Goal: Task Accomplishment & Management: Use online tool/utility

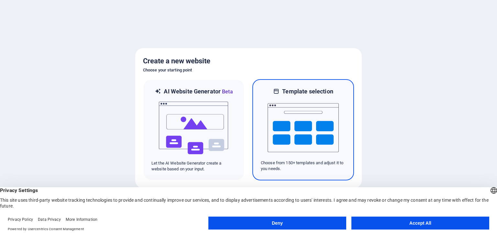
click at [325, 125] on img at bounding box center [303, 127] width 71 height 65
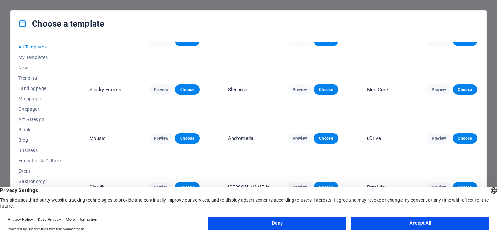
scroll to position [1813, 0]
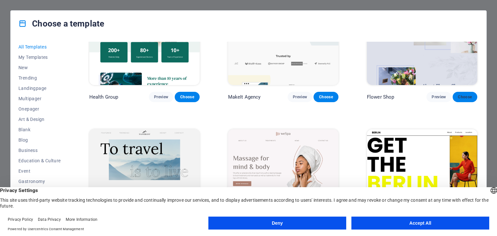
click at [462, 95] on span "Choose" at bounding box center [465, 97] width 14 height 5
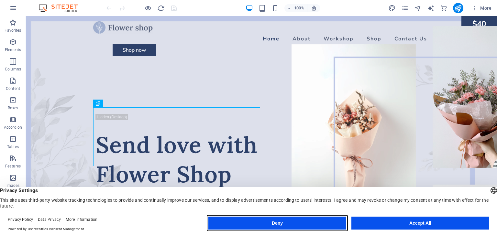
click at [226, 226] on button "Deny" at bounding box center [277, 223] width 138 height 13
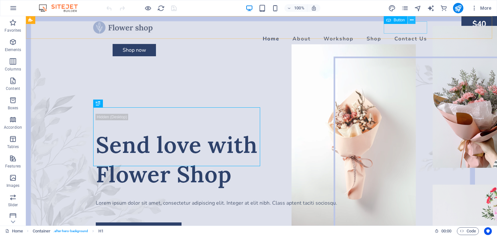
click at [411, 19] on icon at bounding box center [412, 20] width 4 height 7
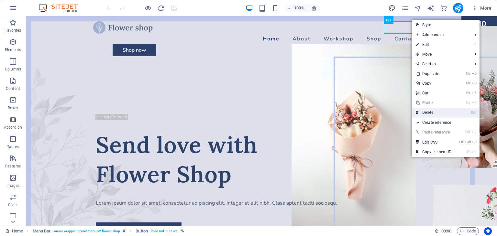
click at [433, 111] on link "⌦ Delete" at bounding box center [433, 113] width 43 height 10
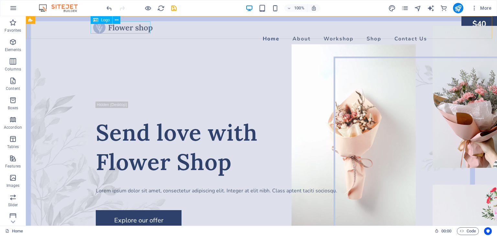
click at [104, 20] on span "Logo" at bounding box center [105, 20] width 9 height 4
click at [96, 19] on icon at bounding box center [95, 20] width 5 height 8
click at [106, 20] on span "Logo" at bounding box center [105, 20] width 9 height 4
click at [116, 21] on icon at bounding box center [117, 20] width 4 height 7
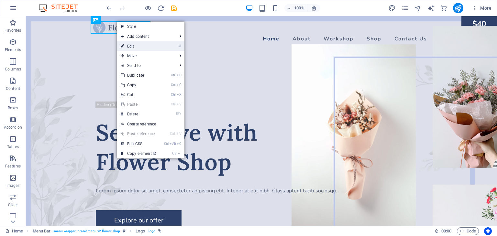
click at [131, 44] on link "⏎ Edit" at bounding box center [138, 46] width 43 height 10
select select "px"
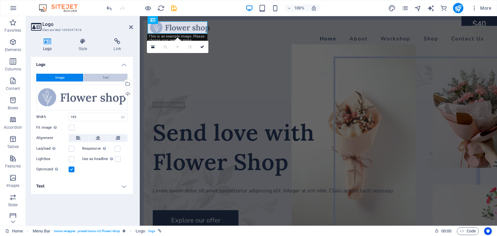
click at [103, 77] on span "Text" at bounding box center [106, 78] width 6 height 8
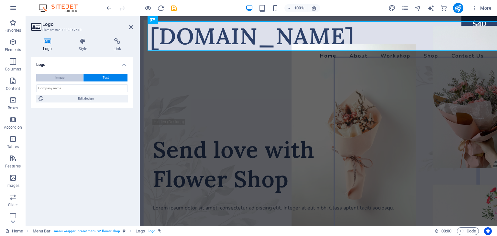
click at [65, 77] on button "Image" at bounding box center [59, 78] width 47 height 8
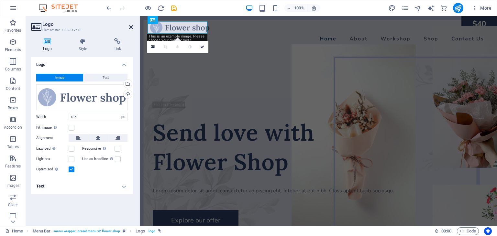
drag, startPoint x: 129, startPoint y: 26, endPoint x: 104, endPoint y: 10, distance: 30.4
click at [129, 26] on icon at bounding box center [131, 27] width 4 height 5
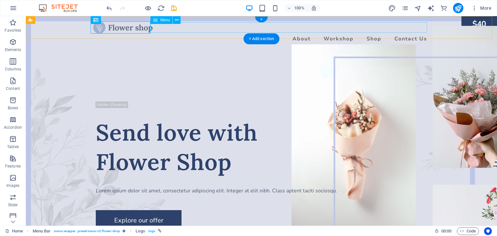
click at [302, 34] on nav "Home About Workshop Shop Contact Us" at bounding box center [261, 39] width 337 height 10
click at [301, 34] on nav "Home About Workshop Shop Contact Us" at bounding box center [261, 39] width 337 height 10
click at [302, 34] on nav "Home About Workshop Shop Contact Us" at bounding box center [261, 39] width 337 height 10
click at [337, 34] on nav "Home About Workshop Shop Contact Us" at bounding box center [261, 39] width 337 height 10
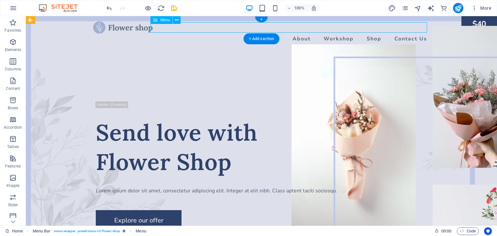
click at [369, 34] on nav "Home About Workshop Shop Contact Us" at bounding box center [261, 39] width 337 height 10
click at [404, 34] on nav "Home About Workshop Shop Contact Us" at bounding box center [261, 39] width 337 height 10
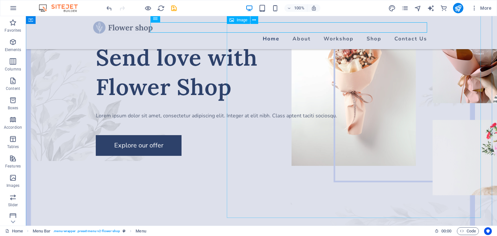
scroll to position [97, 0]
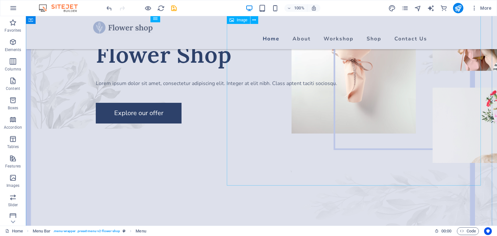
click at [292, 102] on figure at bounding box center [419, 46] width 254 height 234
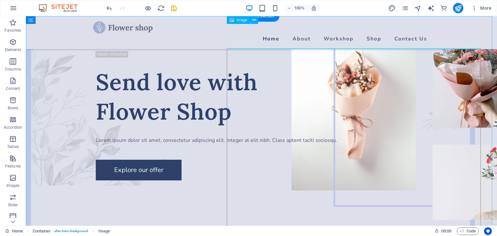
scroll to position [0, 0]
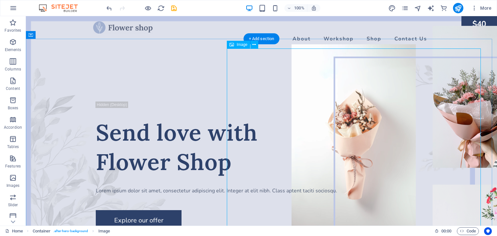
click at [296, 100] on figure at bounding box center [419, 143] width 254 height 234
click at [436, 86] on figure at bounding box center [419, 143] width 254 height 234
click at [340, 140] on figure at bounding box center [419, 143] width 254 height 234
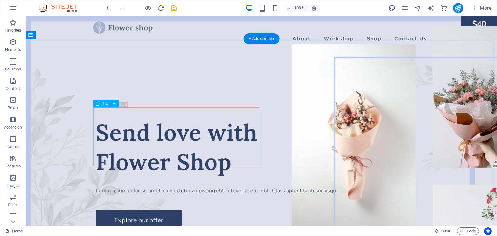
click at [168, 126] on div "Send love with Flower Shop" at bounding box center [261, 147] width 331 height 59
click at [109, 122] on div "Send love with Flower Shop" at bounding box center [261, 147] width 331 height 59
click at [109, 129] on div "Send love with Flower Shop" at bounding box center [261, 147] width 331 height 59
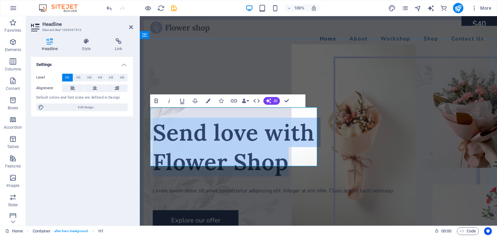
click at [228, 129] on h1 "Send love with Flower Shop" at bounding box center [318, 147] width 331 height 59
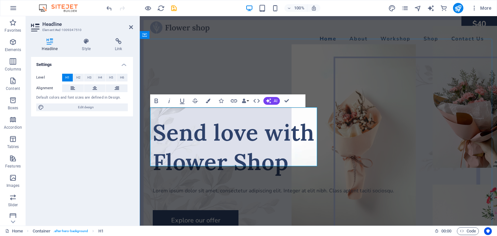
click at [192, 125] on h1 "Send love with Flower Shop" at bounding box center [318, 147] width 331 height 59
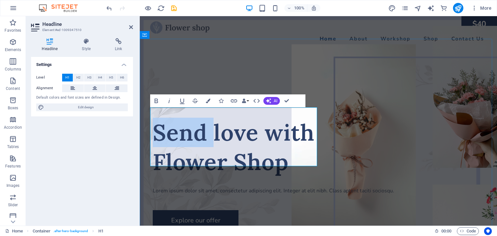
click at [192, 125] on h1 "Send love with Flower Shop" at bounding box center [318, 147] width 331 height 59
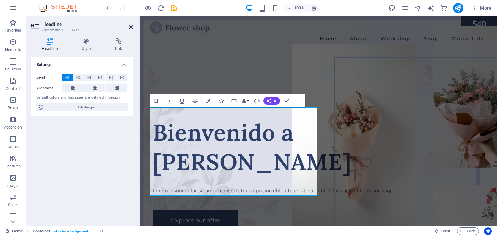
click at [131, 26] on icon at bounding box center [131, 27] width 4 height 5
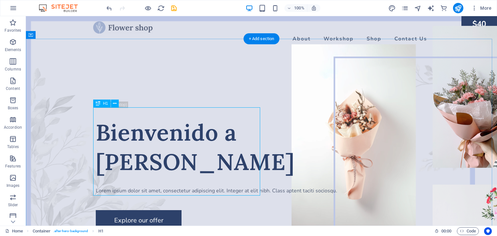
click at [190, 127] on div "Bienvenido a [PERSON_NAME]" at bounding box center [261, 147] width 331 height 59
click at [166, 153] on div "Bienvenido a [PERSON_NAME]" at bounding box center [261, 147] width 331 height 59
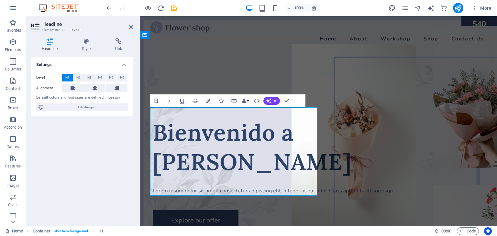
click at [230, 151] on h1 "Bienvenido a [PERSON_NAME]" at bounding box center [318, 147] width 331 height 59
click at [78, 77] on span "H2" at bounding box center [78, 78] width 4 height 8
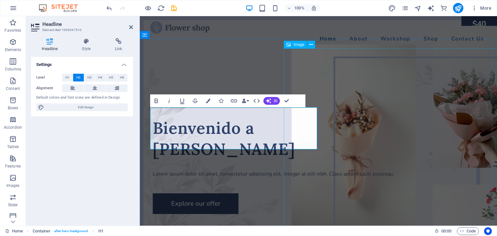
click at [322, 71] on figure at bounding box center [419, 143] width 254 height 234
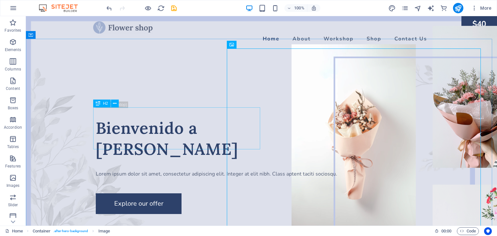
click at [101, 104] on div "H2" at bounding box center [101, 104] width 17 height 8
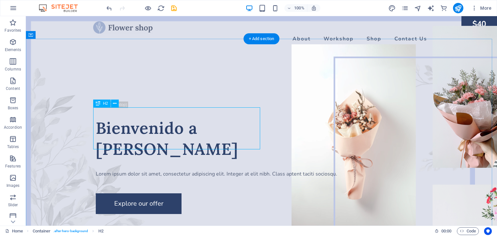
click at [132, 126] on div "Bienvenido a [PERSON_NAME]" at bounding box center [261, 139] width 331 height 42
click at [141, 118] on div "Bienvenido a [PERSON_NAME]" at bounding box center [261, 139] width 331 height 42
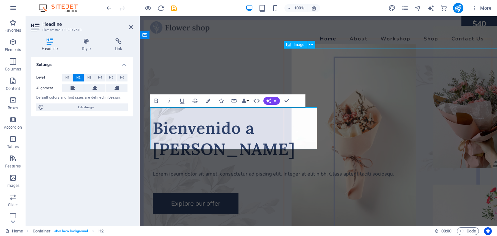
click at [315, 77] on figure at bounding box center [419, 143] width 254 height 234
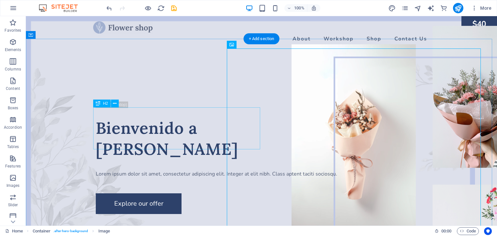
click at [129, 119] on div "Bienvenido a [PERSON_NAME]" at bounding box center [261, 139] width 331 height 42
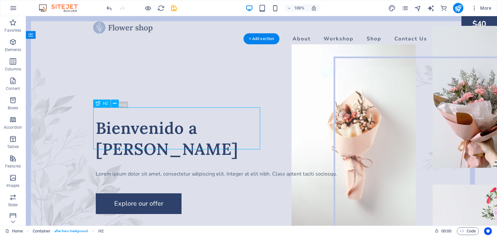
click at [129, 119] on div "Bienvenido a [PERSON_NAME]" at bounding box center [261, 139] width 331 height 42
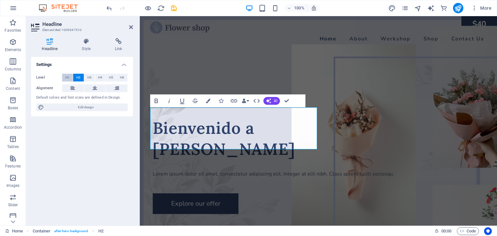
click at [68, 77] on span "H1" at bounding box center [67, 78] width 4 height 8
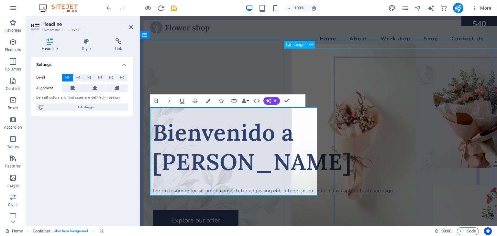
click at [367, 87] on figure at bounding box center [419, 143] width 254 height 234
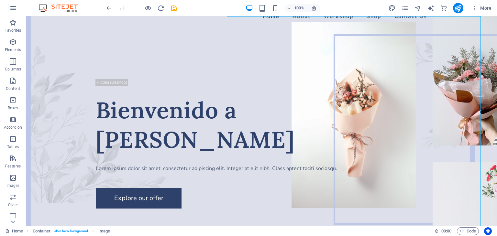
scroll to position [32, 0]
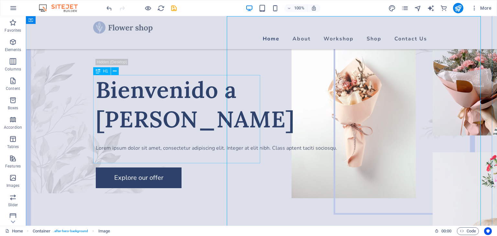
click at [104, 73] on span "H1" at bounding box center [105, 71] width 5 height 4
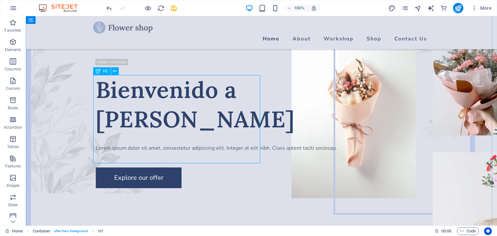
click at [122, 97] on div "Bienvenido a [PERSON_NAME]" at bounding box center [261, 104] width 331 height 59
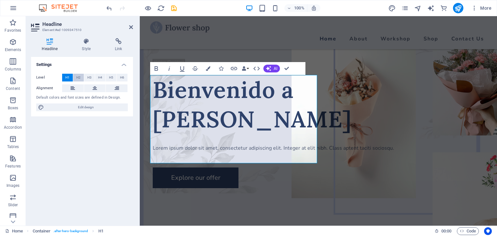
click at [77, 77] on span "H2" at bounding box center [78, 78] width 4 height 8
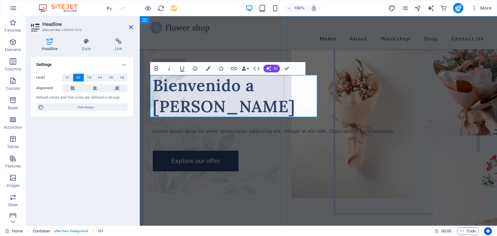
click at [370, 135] on figure at bounding box center [419, 111] width 254 height 234
select select "px"
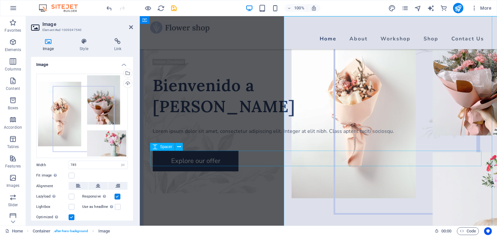
click at [271, 151] on div at bounding box center [318, 143] width 331 height 16
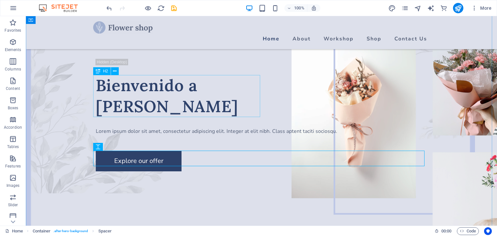
click at [184, 95] on div "Bienvenido a [PERSON_NAME]" at bounding box center [261, 96] width 331 height 42
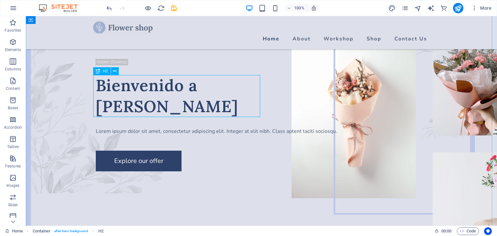
click at [102, 70] on div "H2" at bounding box center [101, 71] width 17 height 8
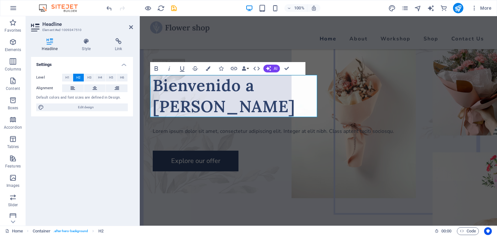
click at [102, 70] on div "Level H1 H2 H3 H4 H5 H6 Alignment Default colors and font sizes are defined in …" at bounding box center [82, 93] width 102 height 48
click at [66, 78] on span "H1" at bounding box center [67, 78] width 4 height 8
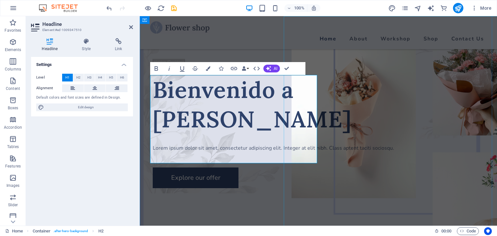
click at [320, 46] on figure at bounding box center [419, 111] width 254 height 234
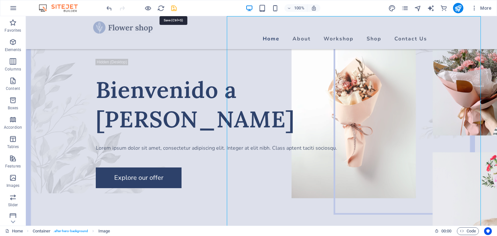
click at [174, 9] on icon "save" at bounding box center [173, 8] width 7 height 7
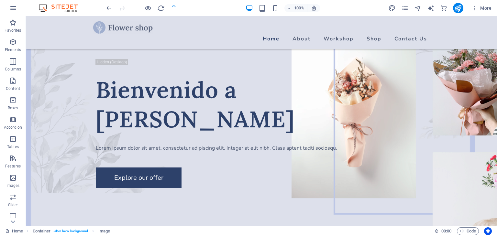
checkbox input "false"
click at [376, 134] on figure at bounding box center [419, 111] width 254 height 234
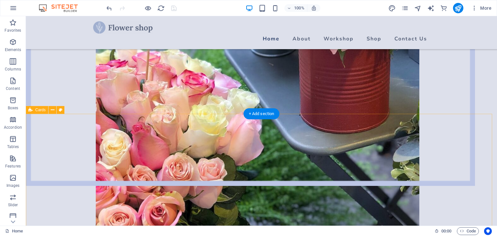
scroll to position [550, 0]
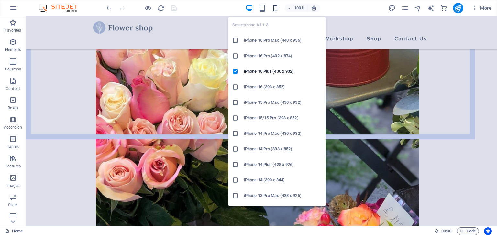
click at [276, 8] on icon "button" at bounding box center [275, 8] width 7 height 7
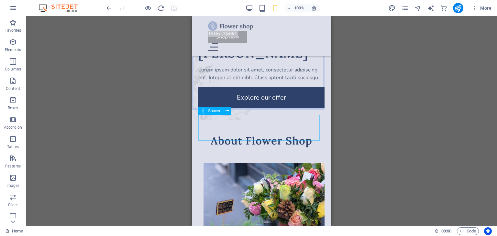
scroll to position [0, 0]
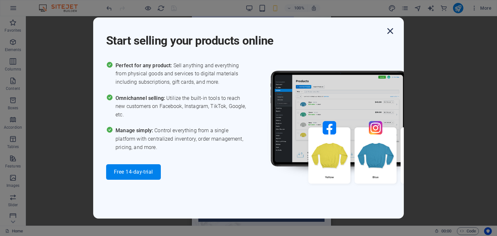
click at [390, 30] on icon "button" at bounding box center [391, 31] width 12 height 12
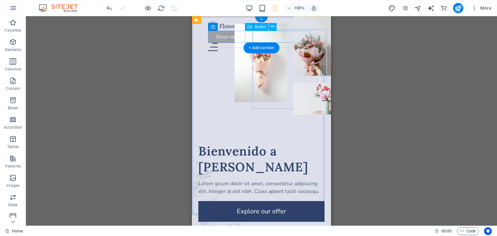
click at [259, 37] on div "Shop now" at bounding box center [253, 37] width 90 height 12
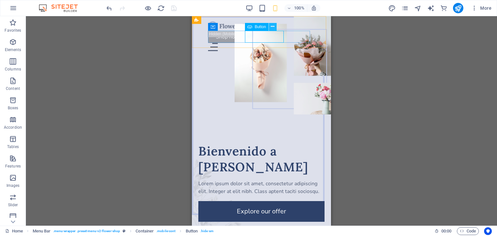
click at [272, 26] on icon at bounding box center [273, 26] width 4 height 7
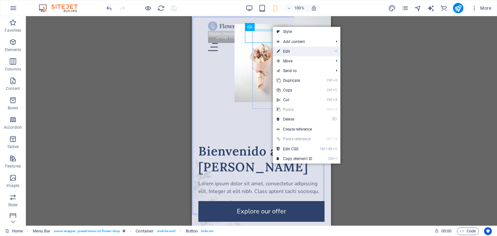
click at [285, 51] on link "⏎ Edit" at bounding box center [294, 52] width 43 height 10
select select "px"
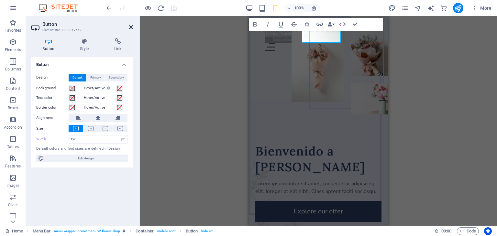
click at [131, 27] on icon at bounding box center [131, 27] width 4 height 5
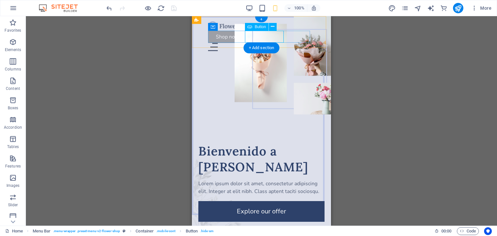
click at [273, 38] on div "Shop now" at bounding box center [253, 37] width 90 height 12
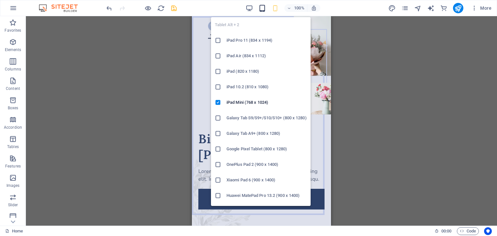
click at [263, 9] on icon "button" at bounding box center [262, 8] width 7 height 7
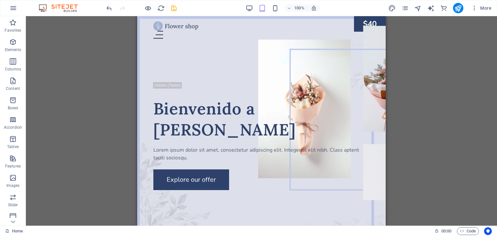
click at [245, 6] on div "100% More" at bounding box center [299, 8] width 389 height 10
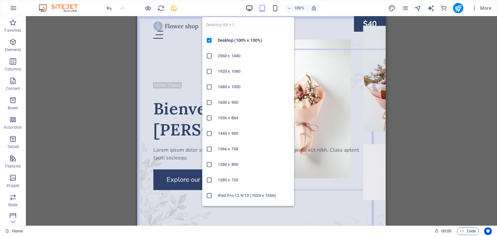
click at [250, 8] on icon "button" at bounding box center [249, 8] width 7 height 7
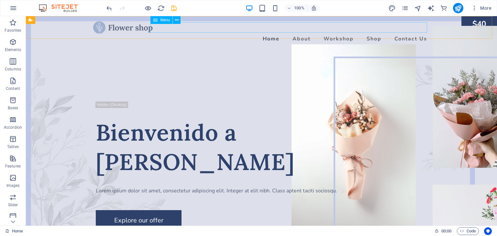
click at [165, 21] on span "Menu" at bounding box center [165, 20] width 10 height 4
click at [176, 20] on icon at bounding box center [177, 20] width 4 height 7
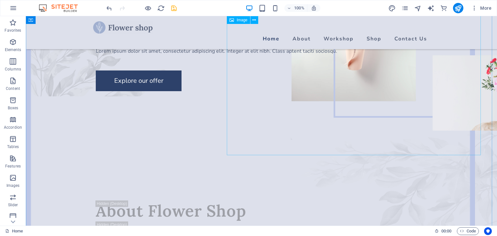
scroll to position [65, 0]
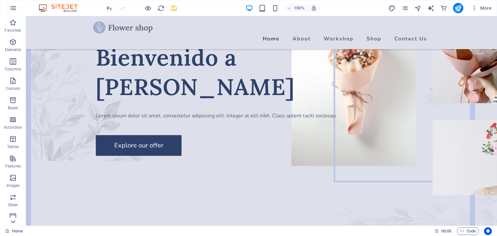
click at [13, 223] on icon at bounding box center [13, 222] width 5 height 3
click at [12, 123] on icon "button" at bounding box center [13, 122] width 8 height 8
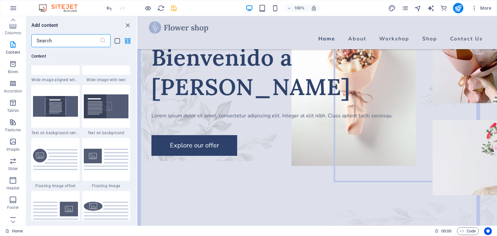
scroll to position [1131, 0]
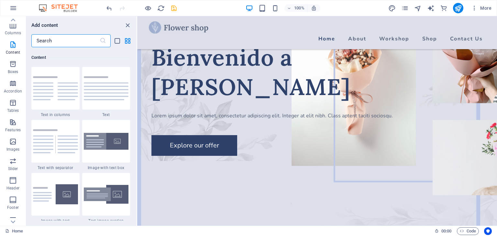
click at [58, 42] on input "text" at bounding box center [65, 40] width 68 height 13
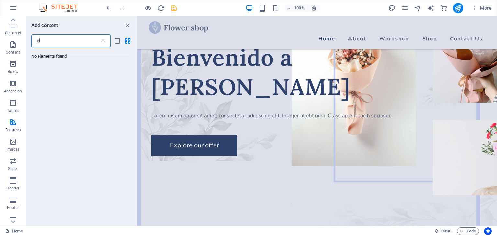
scroll to position [0, 0]
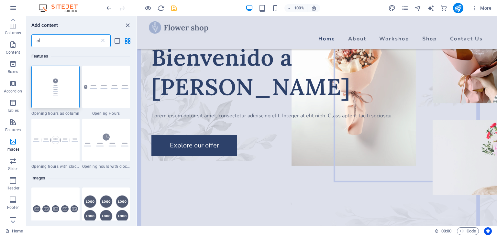
type input "c"
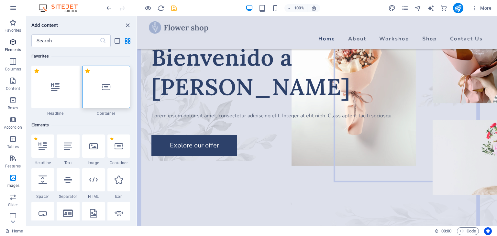
click at [11, 38] on icon "button" at bounding box center [13, 42] width 8 height 8
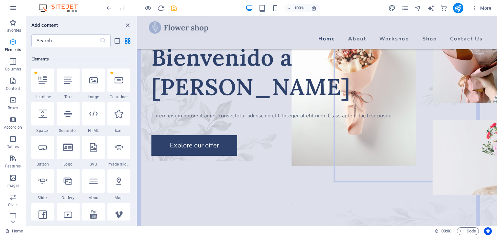
scroll to position [69, 0]
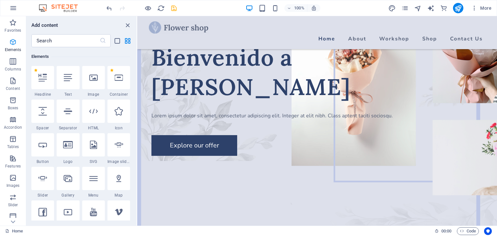
click at [13, 47] on span "Elements" at bounding box center [13, 46] width 26 height 16
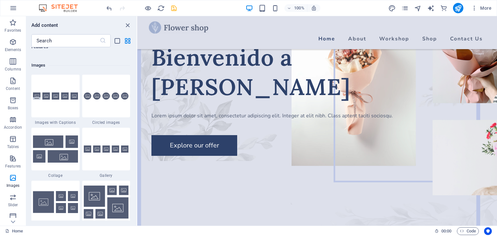
scroll to position [3306, 0]
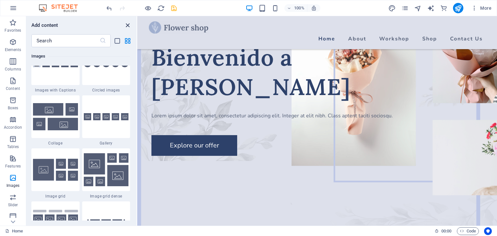
click at [127, 25] on icon "close panel" at bounding box center [127, 25] width 7 height 7
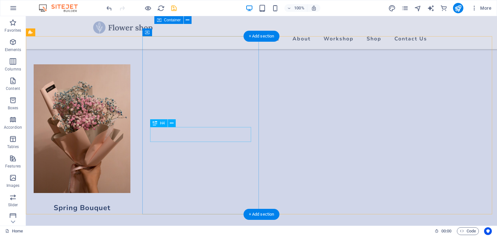
scroll to position [1424, 0]
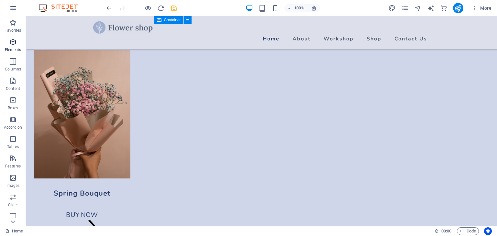
click at [12, 47] on p "Elements" at bounding box center [13, 49] width 17 height 5
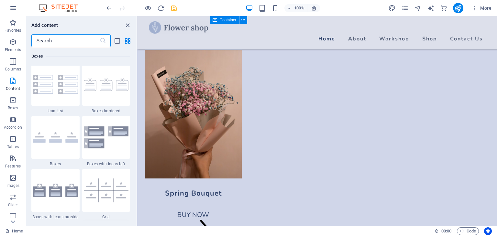
scroll to position [1752, 0]
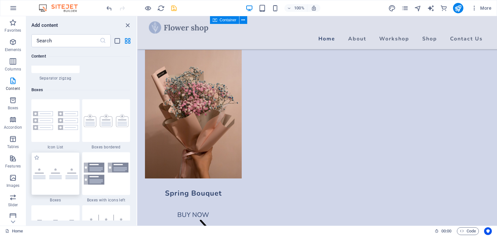
click at [62, 176] on div at bounding box center [55, 173] width 48 height 43
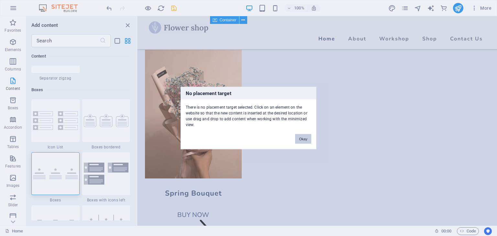
click at [298, 139] on button "Okay" at bounding box center [303, 139] width 16 height 10
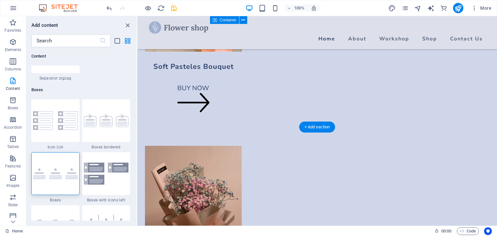
scroll to position [1327, 0]
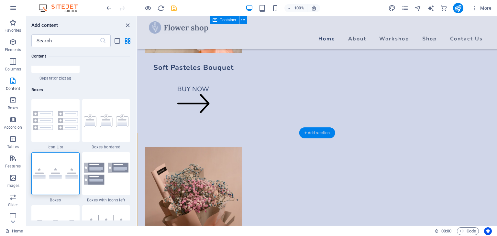
click at [311, 130] on div "+ Add section" at bounding box center [317, 133] width 36 height 11
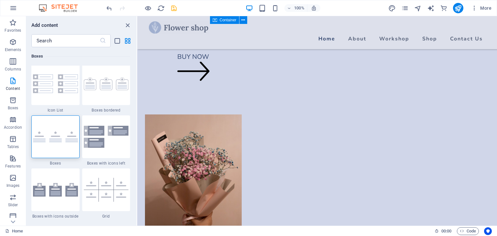
scroll to position [1780, 0]
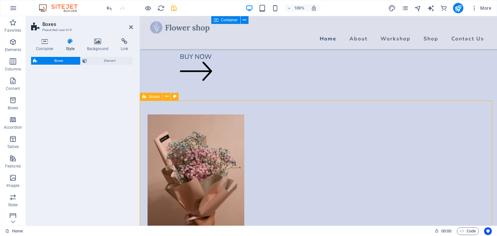
select select "rem"
select select "preset-boxes-v3-border"
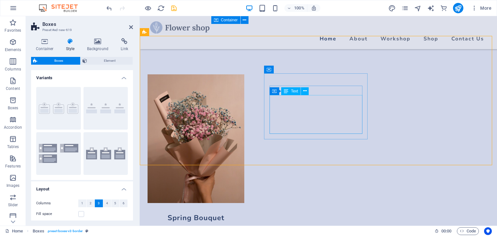
scroll to position [1392, 0]
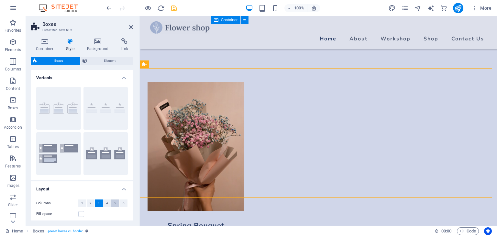
click at [115, 203] on span "5" at bounding box center [115, 204] width 2 height 8
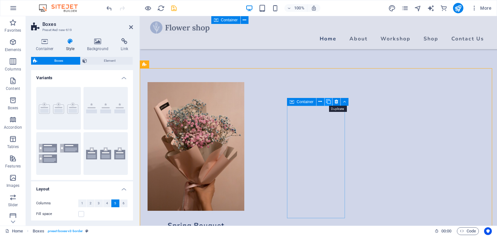
click at [330, 103] on icon at bounding box center [328, 101] width 5 height 7
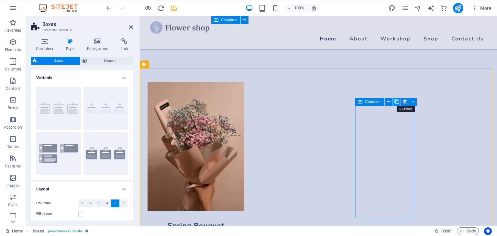
click at [398, 101] on icon at bounding box center [397, 101] width 5 height 7
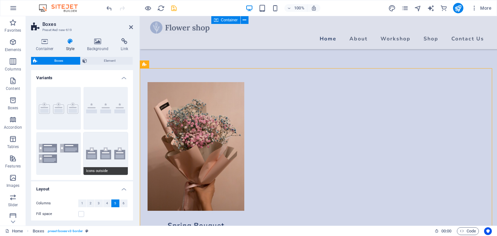
scroll to position [32, 0]
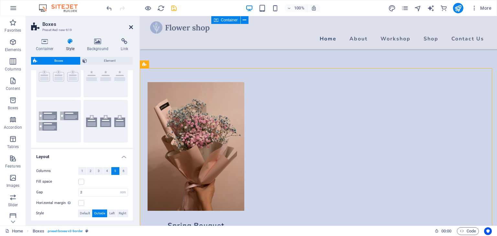
click at [129, 25] on icon at bounding box center [131, 27] width 4 height 5
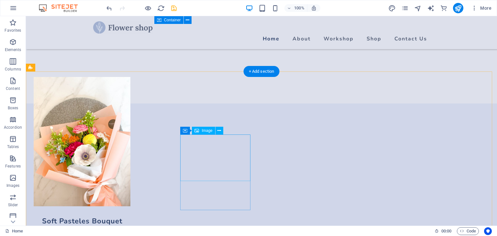
scroll to position [1165, 0]
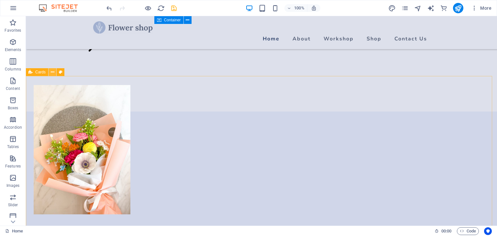
click at [52, 73] on icon at bounding box center [53, 72] width 4 height 7
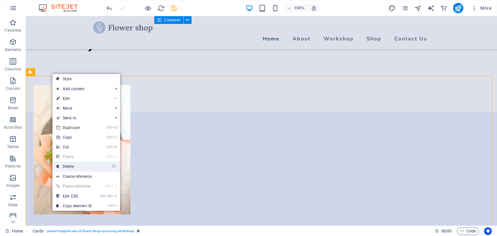
click at [67, 167] on link "⌦ Delete" at bounding box center [73, 167] width 43 height 10
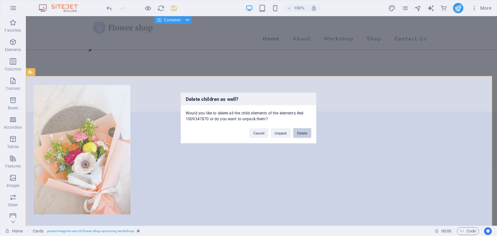
click at [300, 134] on button "Delete" at bounding box center [302, 134] width 18 height 10
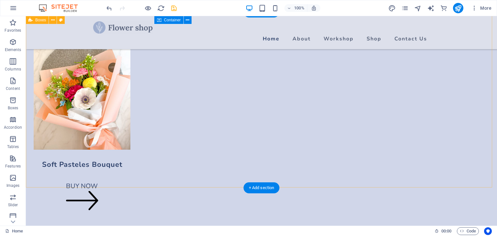
scroll to position [1198, 0]
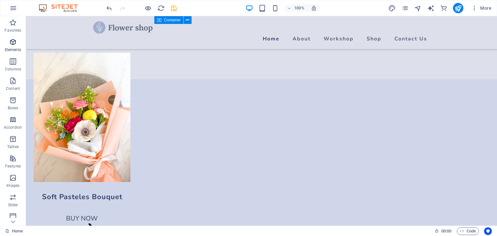
click at [14, 40] on icon "button" at bounding box center [13, 42] width 8 height 8
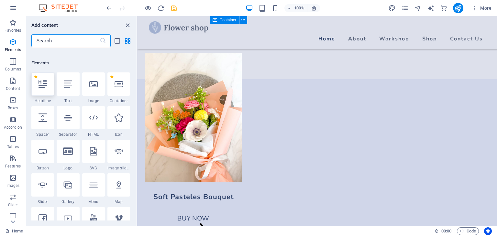
scroll to position [69, 0]
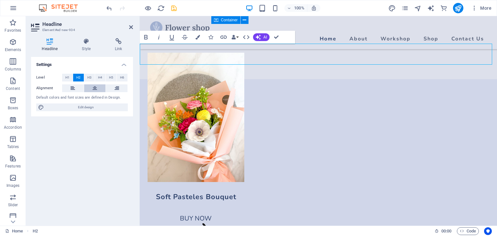
click at [94, 87] on icon at bounding box center [95, 88] width 5 height 8
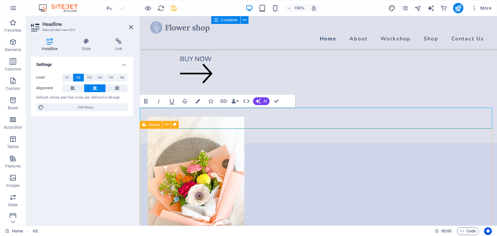
scroll to position [1133, 0]
click at [131, 28] on icon at bounding box center [131, 27] width 4 height 5
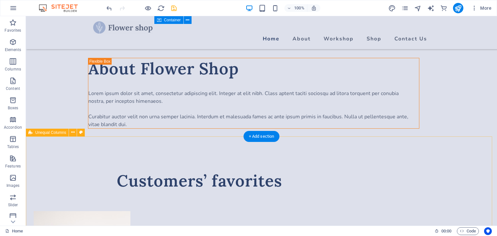
scroll to position [809, 0]
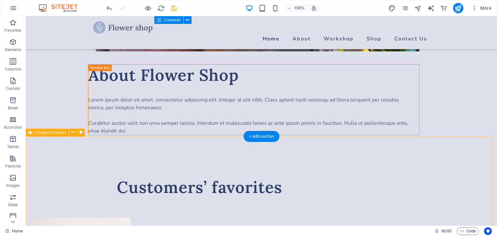
click at [51, 132] on span "Unequal Columns" at bounding box center [50, 133] width 31 height 4
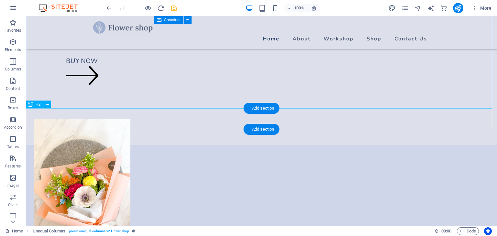
scroll to position [1133, 0]
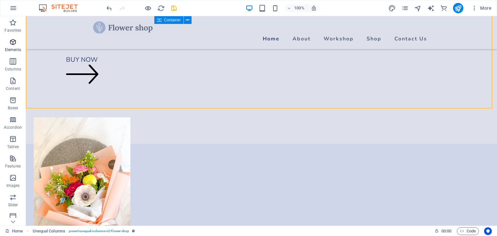
click at [12, 45] on icon "button" at bounding box center [13, 42] width 8 height 8
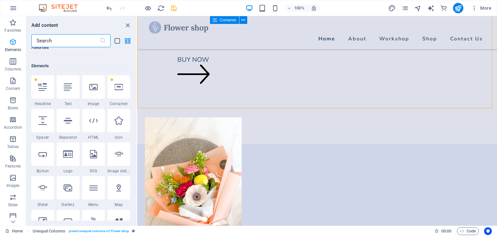
scroll to position [69, 0]
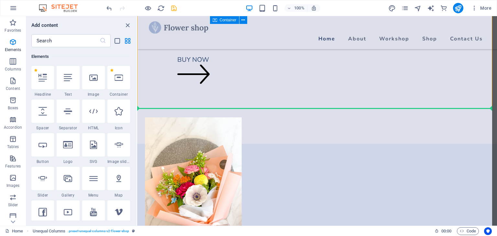
select select "%"
select select "px"
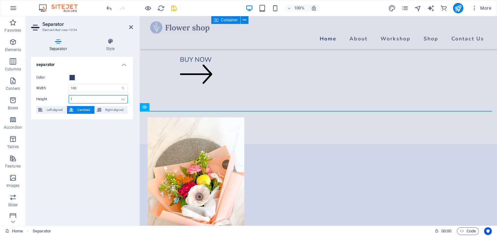
click at [102, 100] on input "1" at bounding box center [98, 99] width 59 height 8
type input "15"
click at [83, 147] on div "separator Color Width 100 px rem % vh vw Height 15 px rem vh vw Left aligned Ce…" at bounding box center [82, 139] width 102 height 164
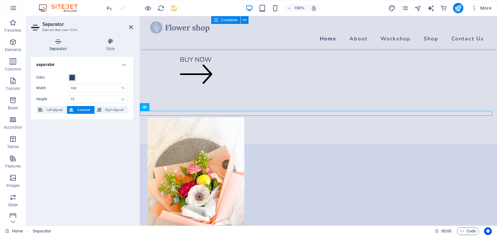
click at [73, 78] on span at bounding box center [72, 77] width 5 height 5
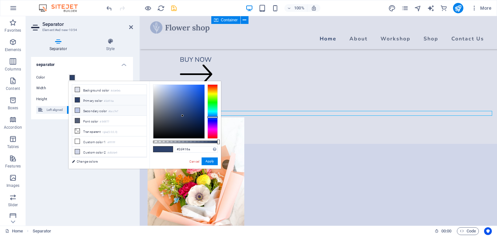
click at [96, 109] on li "Secondary color #bcc7e7" at bounding box center [109, 111] width 74 height 10
type input "#bcc7e7"
click at [211, 160] on button "Apply" at bounding box center [210, 162] width 16 height 8
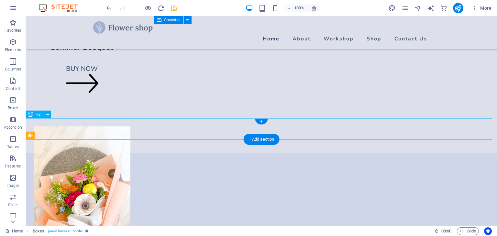
scroll to position [1101, 0]
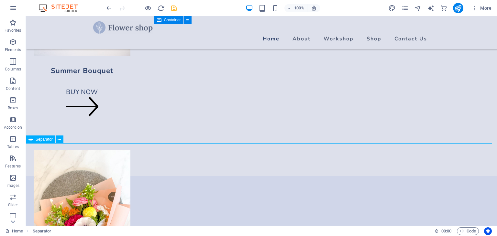
click at [38, 142] on div "Separator" at bounding box center [40, 140] width 29 height 8
click at [39, 140] on span "Separator" at bounding box center [44, 140] width 17 height 4
select select "%"
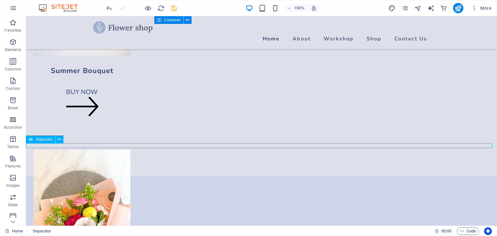
select select "px"
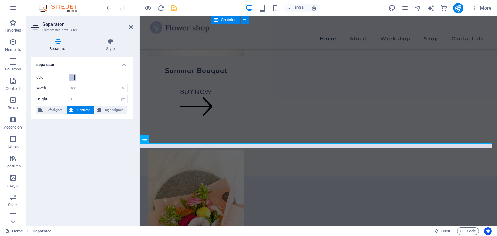
click at [73, 77] on span at bounding box center [72, 77] width 5 height 5
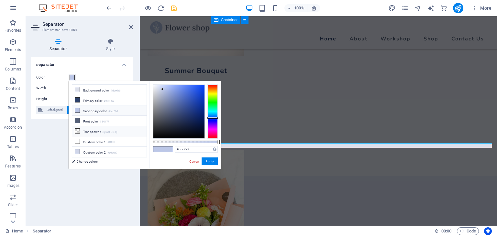
click at [101, 130] on li "Transparent rgba(0,0,0,.0)" at bounding box center [109, 131] width 74 height 10
type input "rgba(0, 0, 0, 0)"
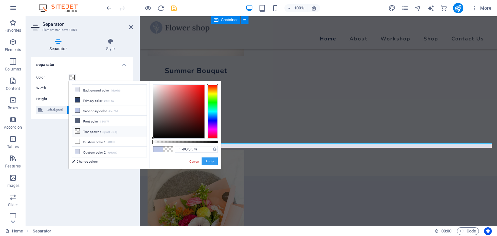
click at [209, 160] on button "Apply" at bounding box center [210, 162] width 16 height 8
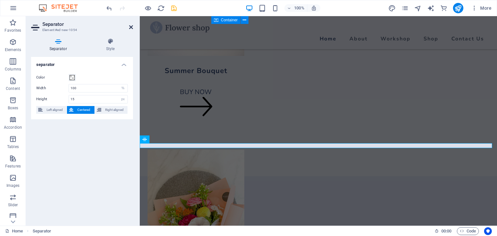
click at [130, 27] on icon at bounding box center [131, 27] width 4 height 5
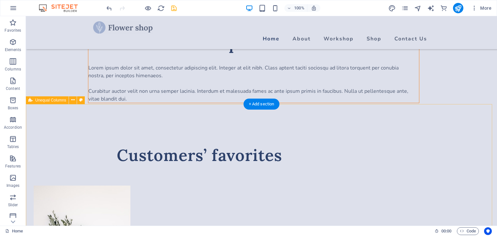
scroll to position [842, 0]
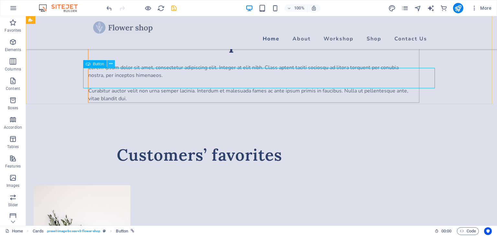
click at [110, 64] on icon at bounding box center [111, 64] width 4 height 7
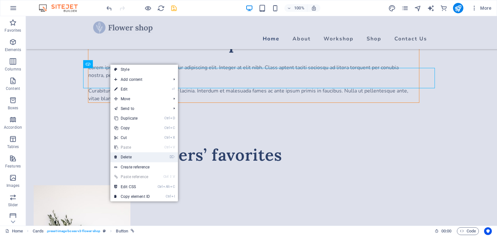
click at [127, 155] on link "⌦ Delete" at bounding box center [131, 157] width 43 height 10
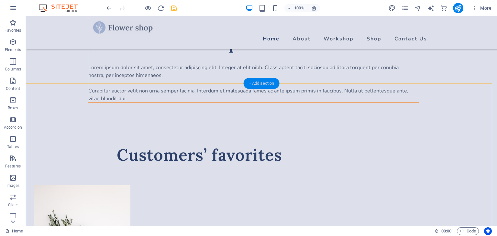
click at [260, 84] on div "+ Add section" at bounding box center [262, 83] width 36 height 11
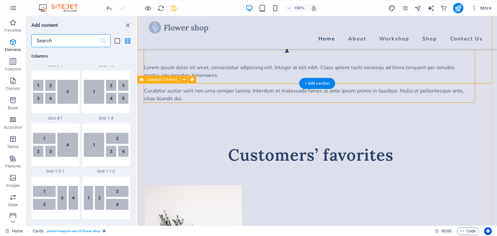
scroll to position [1133, 0]
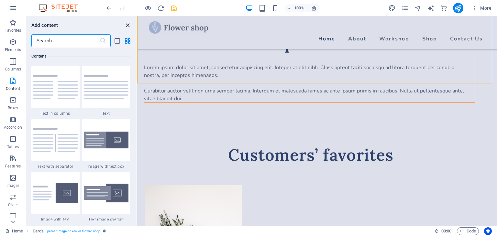
click at [129, 24] on icon "close panel" at bounding box center [127, 25] width 7 height 7
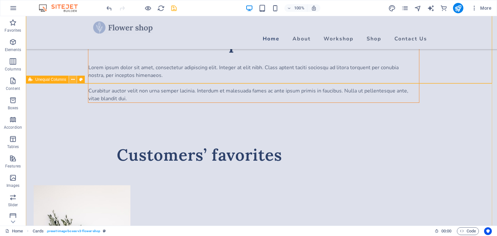
click at [74, 79] on icon at bounding box center [73, 79] width 4 height 7
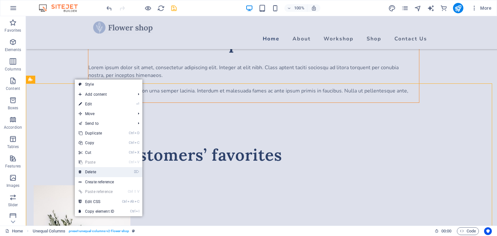
click at [95, 174] on link "⌦ Delete" at bounding box center [96, 172] width 43 height 10
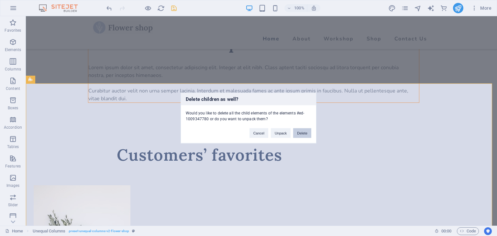
click at [301, 133] on button "Delete" at bounding box center [302, 134] width 18 height 10
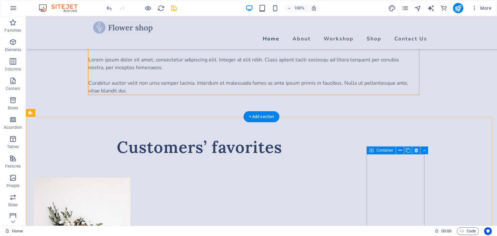
scroll to position [874, 0]
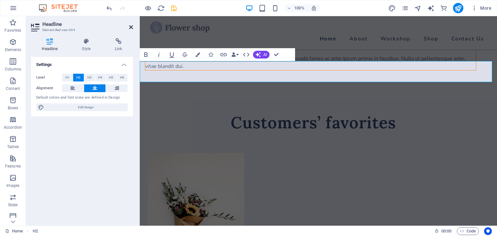
click at [130, 28] on icon at bounding box center [131, 27] width 4 height 5
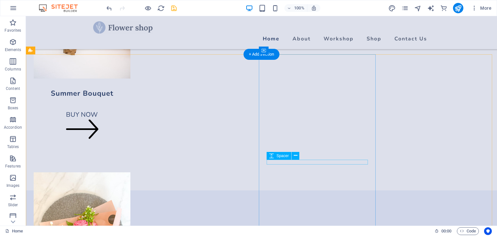
scroll to position [1036, 0]
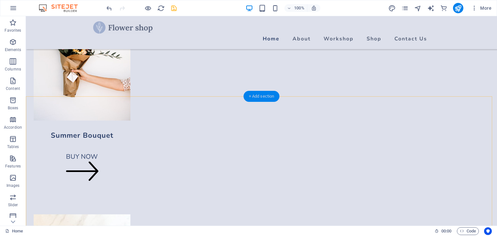
click at [255, 97] on div "+ Add section" at bounding box center [262, 96] width 36 height 11
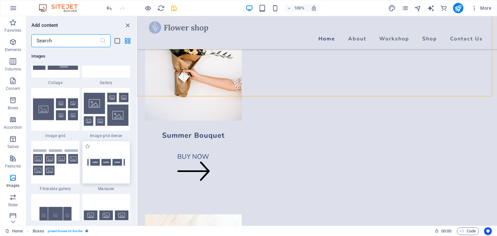
scroll to position [3334, 0]
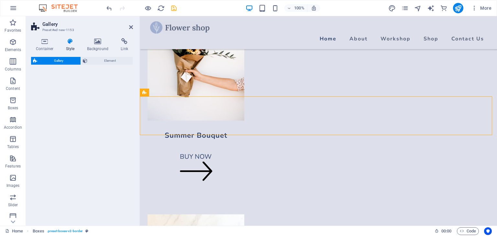
select select "rem"
select select "preset-gallery-v3-collage"
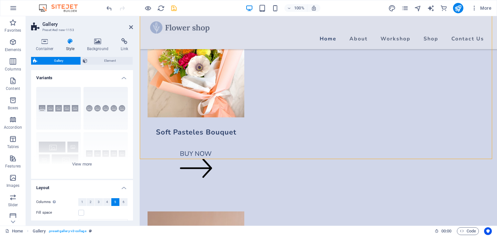
scroll to position [1036, 0]
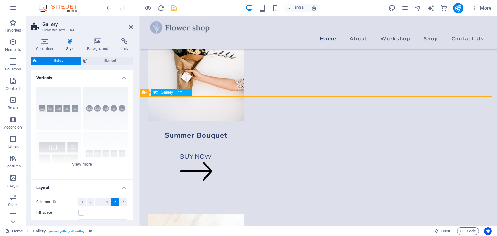
click at [168, 94] on span "Gallery" at bounding box center [167, 93] width 12 height 4
click at [166, 93] on span "Gallery" at bounding box center [167, 93] width 12 height 4
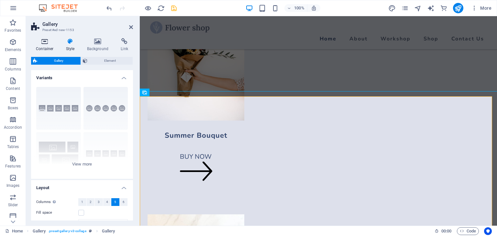
click at [44, 44] on icon at bounding box center [45, 41] width 28 height 6
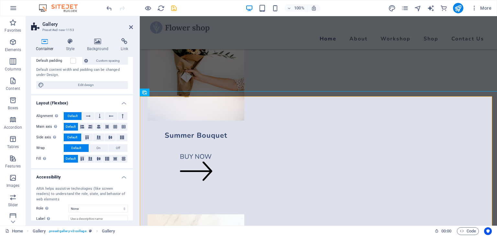
scroll to position [65, 0]
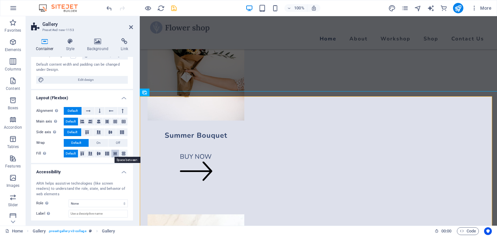
click at [114, 153] on icon at bounding box center [115, 154] width 8 height 4
click at [122, 154] on icon at bounding box center [124, 154] width 8 height 4
click at [68, 155] on span "Default" at bounding box center [71, 154] width 10 height 8
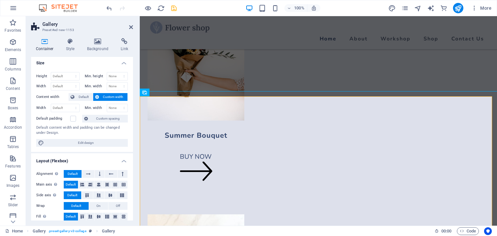
scroll to position [0, 0]
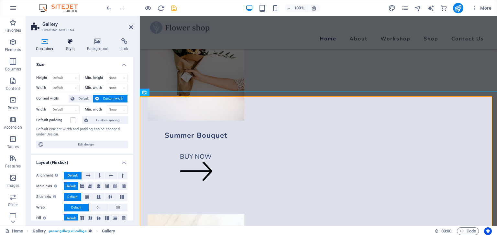
click at [69, 44] on icon at bounding box center [70, 41] width 18 height 6
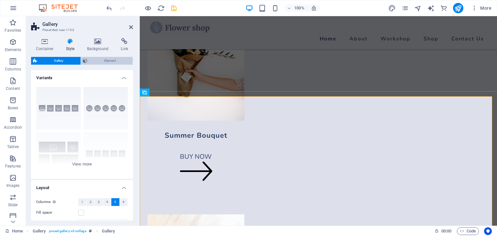
click at [102, 62] on span "Element" at bounding box center [110, 61] width 42 height 8
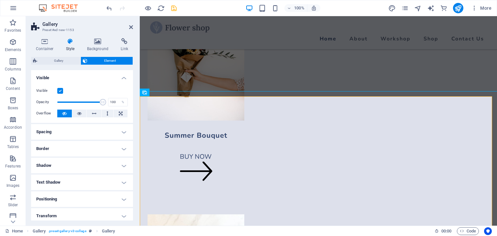
click at [90, 130] on h4 "Spacing" at bounding box center [82, 132] width 102 height 16
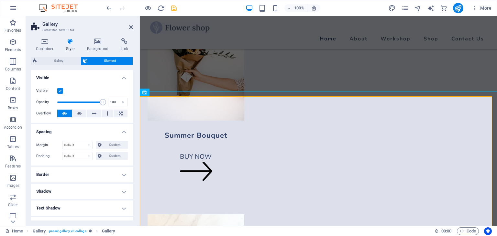
click at [90, 130] on h4 "Spacing" at bounding box center [82, 130] width 102 height 12
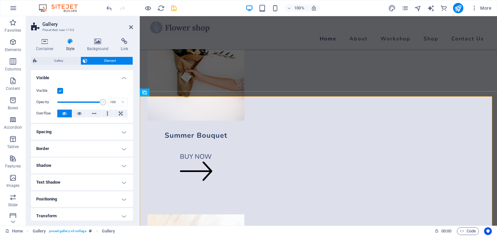
click at [98, 147] on h4 "Border" at bounding box center [82, 149] width 102 height 16
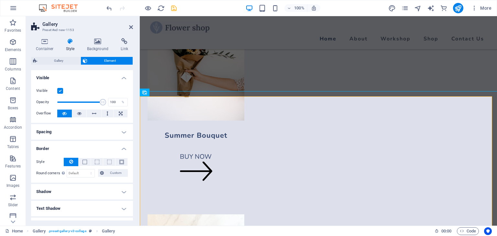
click at [98, 147] on h4 "Border" at bounding box center [82, 147] width 102 height 12
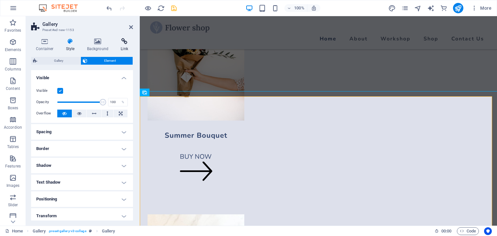
click at [124, 46] on h4 "Link" at bounding box center [124, 45] width 17 height 14
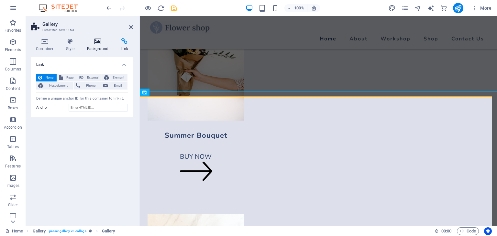
click at [100, 45] on h4 "Background" at bounding box center [99, 45] width 34 height 14
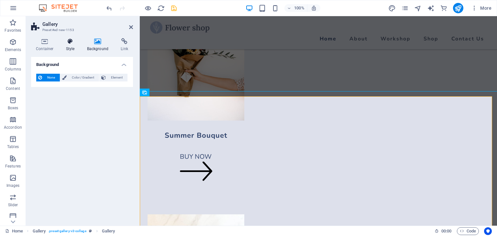
click at [69, 44] on icon at bounding box center [70, 41] width 18 height 6
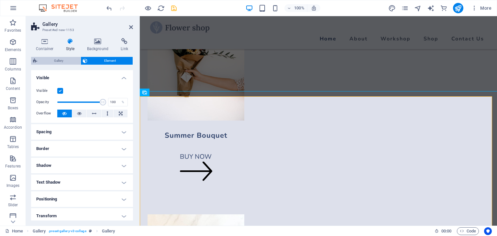
click at [60, 60] on span "Gallery" at bounding box center [58, 61] width 39 height 8
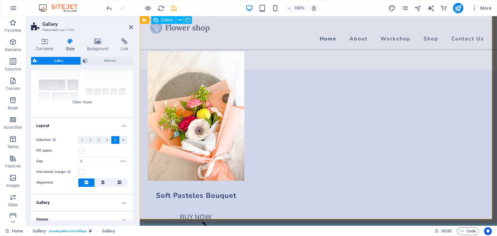
scroll to position [1198, 0]
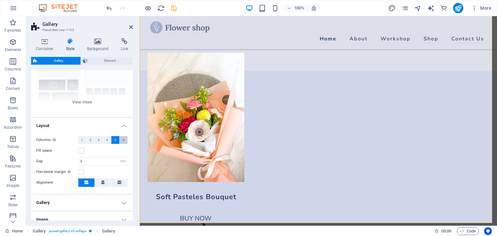
click at [124, 139] on button "6" at bounding box center [124, 140] width 8 height 8
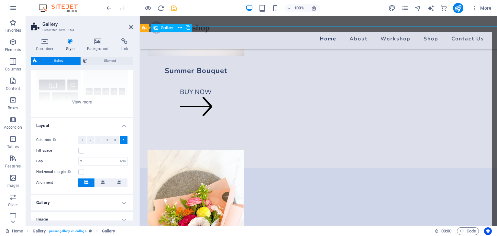
scroll to position [1133, 0]
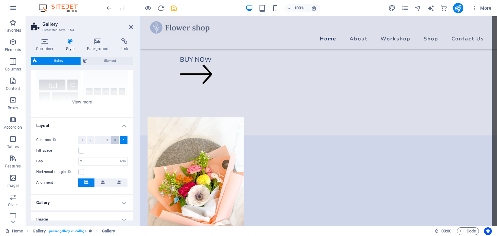
click at [114, 140] on span "5" at bounding box center [115, 140] width 2 height 8
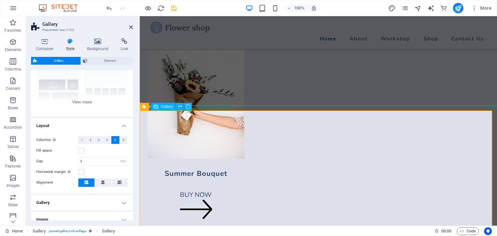
scroll to position [1036, 0]
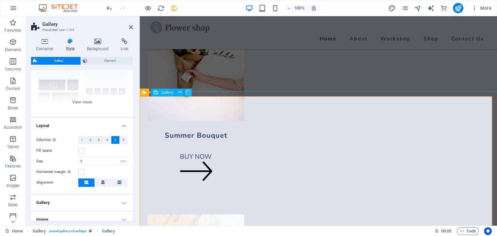
click at [167, 94] on span "Gallery" at bounding box center [167, 93] width 12 height 4
click at [143, 94] on icon at bounding box center [144, 93] width 4 height 8
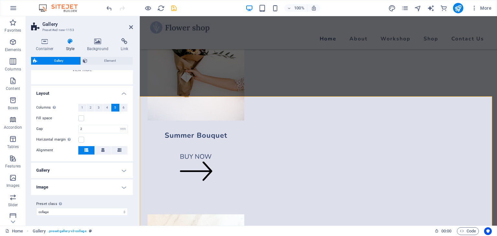
click at [104, 173] on h4 "Gallery" at bounding box center [82, 171] width 102 height 16
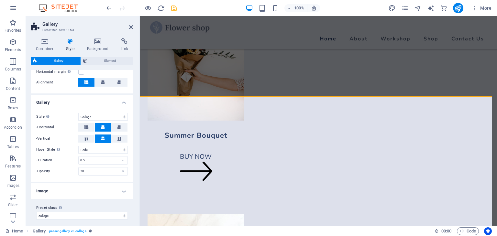
scroll to position [166, 0]
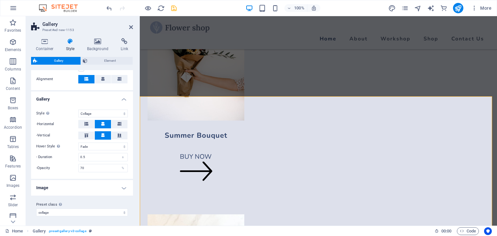
click at [99, 187] on h4 "Image" at bounding box center [82, 188] width 102 height 16
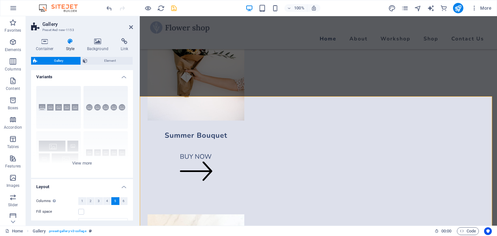
scroll to position [0, 0]
click at [42, 47] on h4 "Container" at bounding box center [46, 45] width 30 height 14
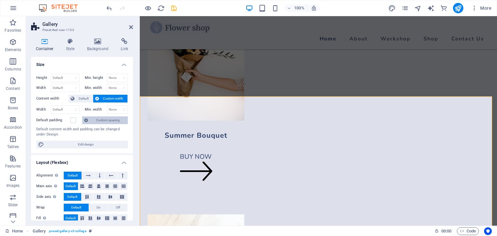
click at [106, 118] on span "Custom spacing" at bounding box center [108, 121] width 36 height 8
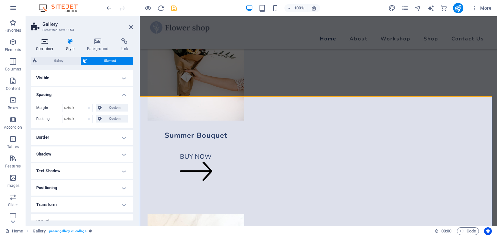
click at [43, 47] on h4 "Container" at bounding box center [46, 45] width 30 height 14
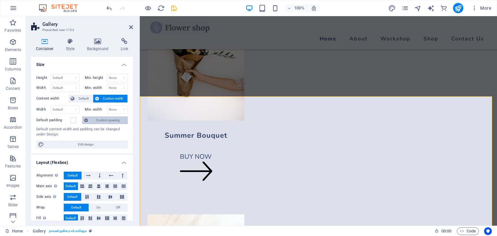
click at [92, 118] on button "Custom spacing" at bounding box center [105, 121] width 46 height 8
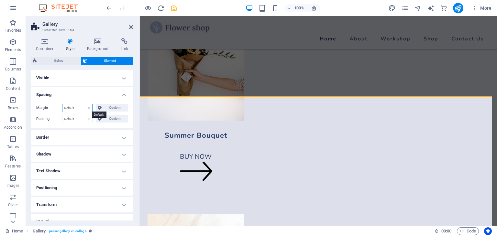
click at [78, 109] on select "Default auto px % rem vw vh Custom" at bounding box center [77, 108] width 30 height 8
click at [62, 104] on select "Default auto px % rem vw vh Custom" at bounding box center [77, 108] width 30 height 8
click at [80, 107] on select "Default auto px % rem vw vh Custom" at bounding box center [77, 108] width 30 height 8
click at [62, 104] on select "Default auto px % rem vw vh Custom" at bounding box center [77, 108] width 30 height 8
select select "DISABLED_OPTION_VALUE"
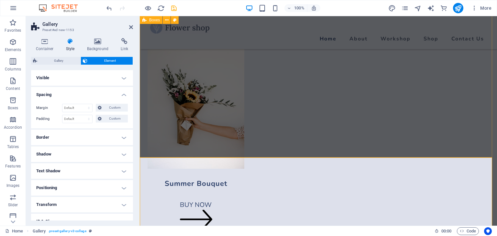
scroll to position [971, 0]
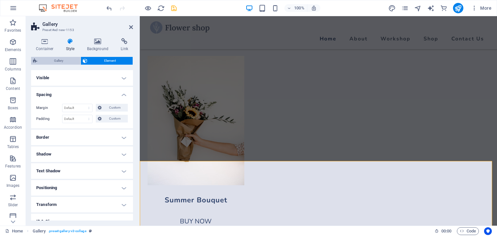
click at [56, 61] on span "Gallery" at bounding box center [58, 61] width 39 height 8
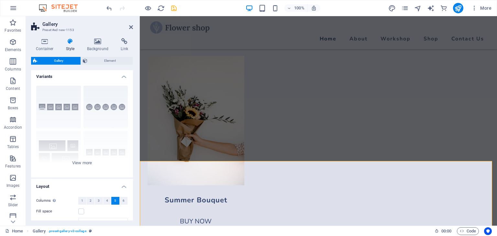
scroll to position [0, 0]
click at [42, 43] on icon at bounding box center [45, 41] width 28 height 6
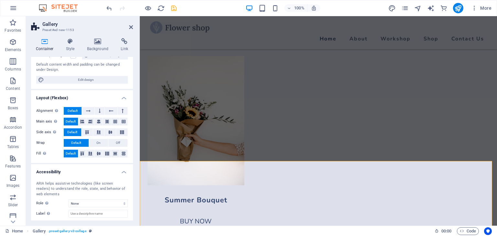
scroll to position [97, 0]
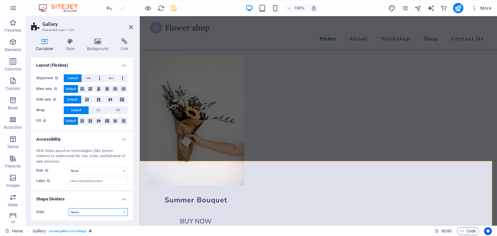
click at [103, 213] on select "None Triangle Square Diagonal Polygon 1 Polygon 2 Zigzag Multiple Zigzags Waves…" at bounding box center [98, 212] width 59 height 8
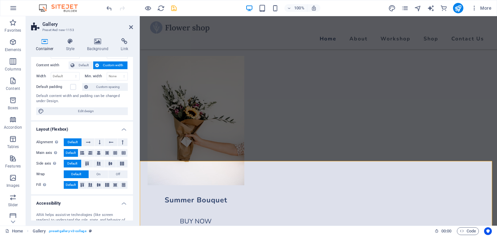
scroll to position [0, 0]
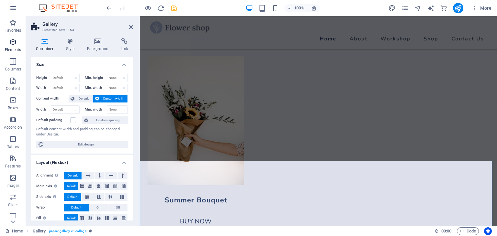
click at [10, 43] on icon "button" at bounding box center [13, 42] width 8 height 8
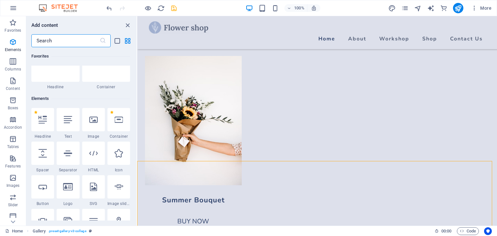
scroll to position [69, 0]
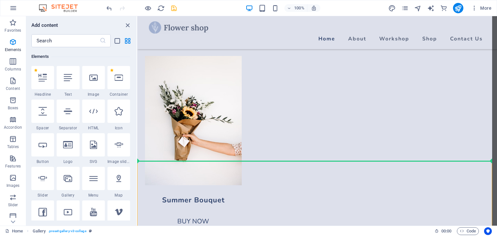
select select "px"
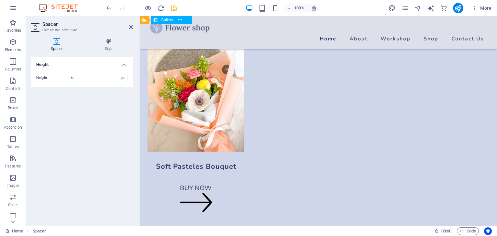
scroll to position [1230, 0]
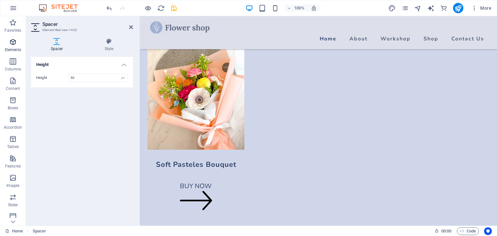
click at [16, 42] on icon "button" at bounding box center [13, 42] width 8 height 8
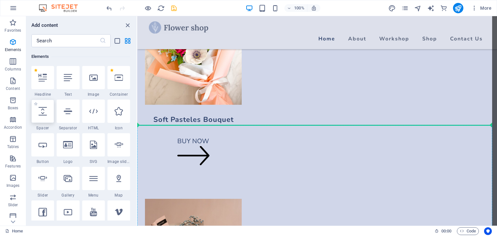
scroll to position [1333, 0]
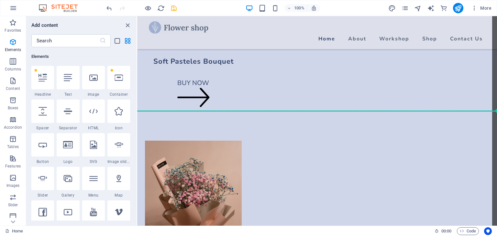
select select "px"
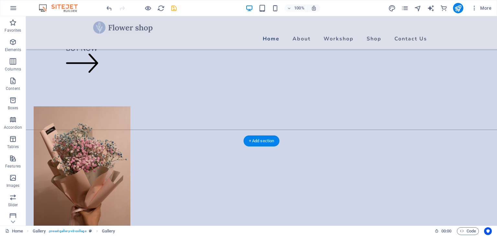
scroll to position [1398, 0]
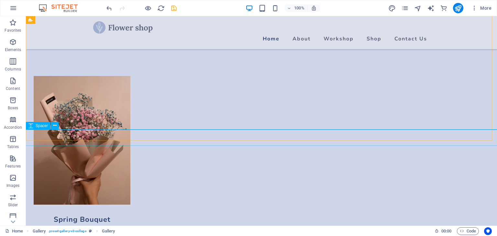
click at [37, 124] on span "Spacer" at bounding box center [42, 126] width 12 height 4
click at [36, 125] on span "Spacer" at bounding box center [42, 126] width 12 height 4
click at [56, 126] on icon at bounding box center [55, 125] width 4 height 7
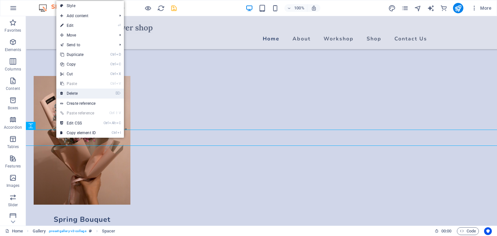
click at [75, 95] on link "⌦ Delete" at bounding box center [77, 94] width 43 height 10
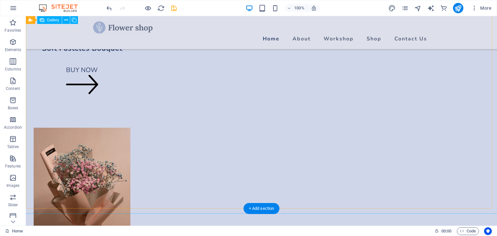
scroll to position [1366, 0]
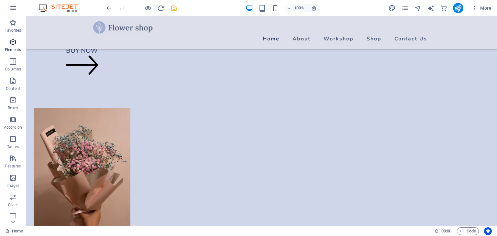
click at [8, 45] on span "Elements" at bounding box center [13, 46] width 26 height 16
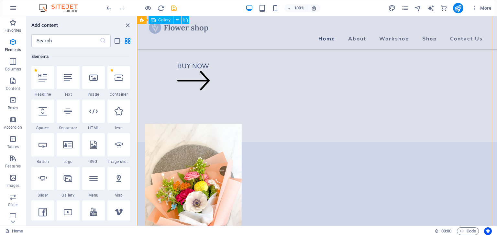
scroll to position [1074, 0]
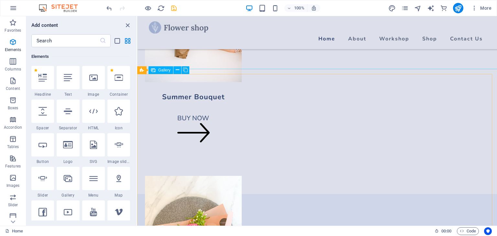
click at [159, 69] on span "Gallery" at bounding box center [164, 70] width 12 height 4
click at [159, 70] on span "Gallery" at bounding box center [164, 70] width 12 height 4
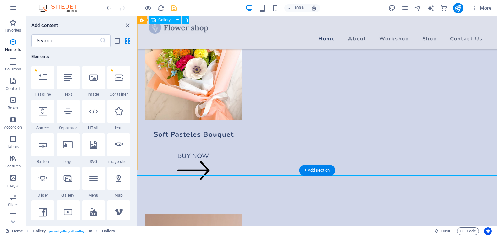
scroll to position [1269, 0]
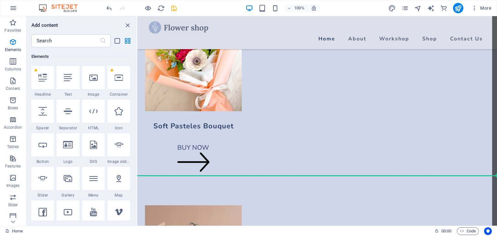
select select "px"
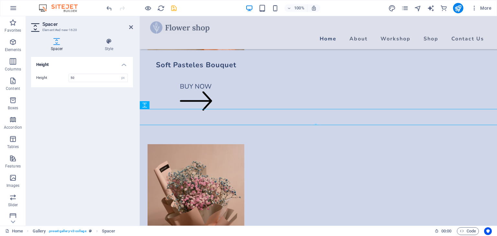
scroll to position [1333, 0]
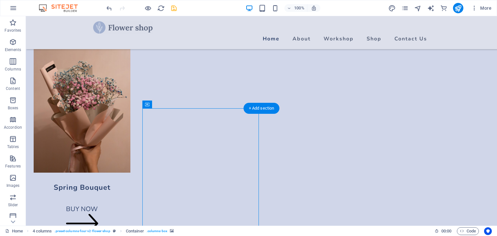
scroll to position [1430, 0]
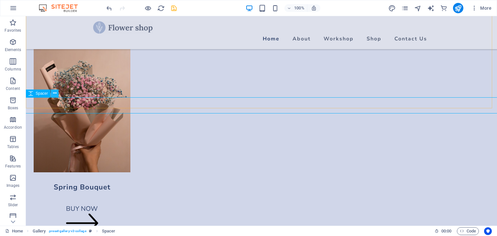
click at [54, 95] on icon at bounding box center [55, 93] width 4 height 7
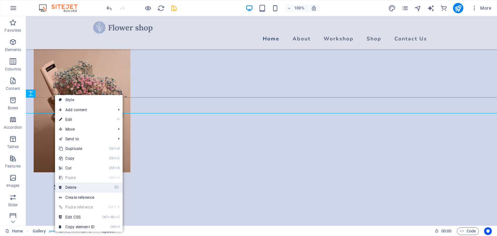
click at [79, 187] on link "⌦ Delete" at bounding box center [76, 188] width 43 height 10
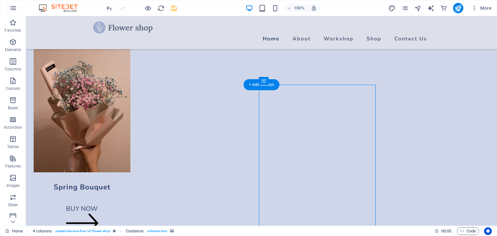
scroll to position [1528, 0]
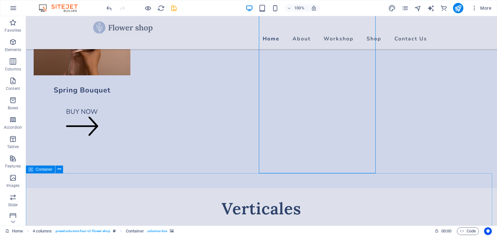
click at [35, 170] on div "Container" at bounding box center [40, 170] width 29 height 8
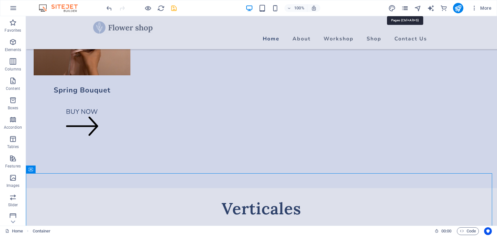
click at [407, 8] on icon "pages" at bounding box center [404, 8] width 7 height 7
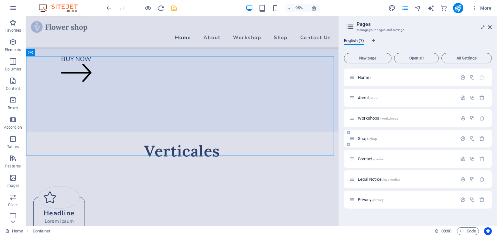
click at [361, 139] on span "Shop /shop" at bounding box center [367, 138] width 19 height 5
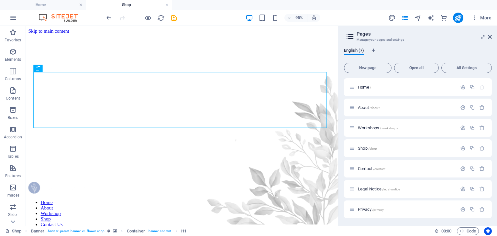
scroll to position [0, 0]
click at [363, 88] on span "Home /" at bounding box center [364, 87] width 13 height 5
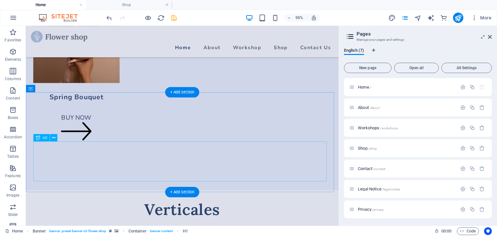
scroll to position [1398, 0]
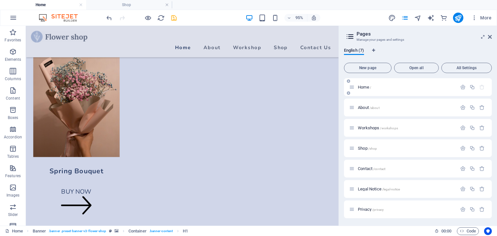
click at [353, 87] on icon at bounding box center [352, 87] width 6 height 6
click at [353, 90] on icon at bounding box center [352, 87] width 6 height 6
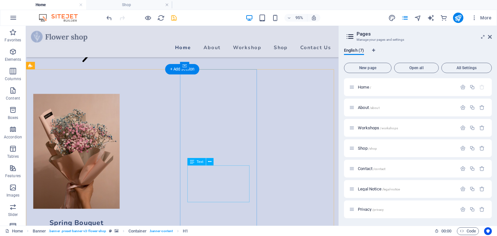
scroll to position [1333, 0]
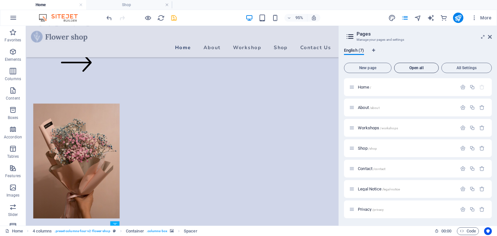
click at [417, 69] on span "Open all" at bounding box center [416, 68] width 39 height 4
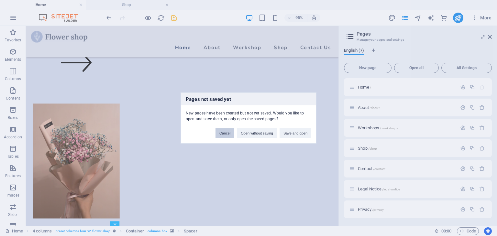
drag, startPoint x: 225, startPoint y: 134, endPoint x: 303, endPoint y: 107, distance: 83.0
click at [225, 134] on button "Cancel" at bounding box center [225, 134] width 19 height 10
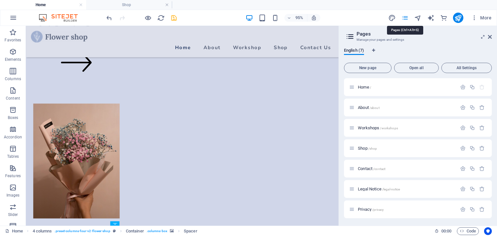
click at [404, 17] on icon "pages" at bounding box center [404, 17] width 7 height 7
click at [405, 16] on icon "pages" at bounding box center [404, 17] width 7 height 7
click at [489, 38] on icon at bounding box center [490, 36] width 4 height 5
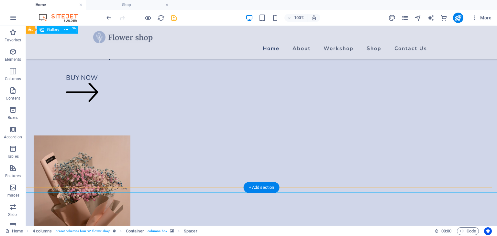
scroll to position [1344, 0]
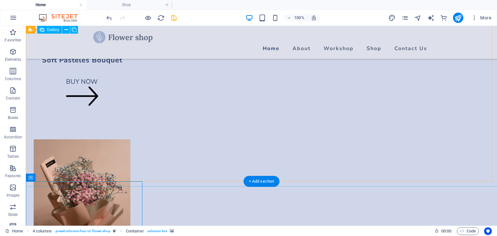
scroll to position [1441, 0]
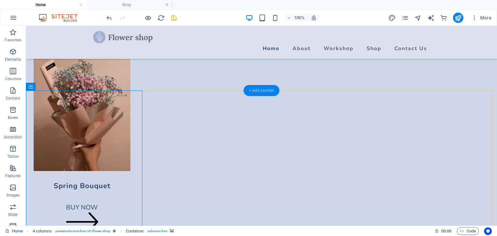
click at [262, 88] on div "+ Add section" at bounding box center [262, 90] width 36 height 11
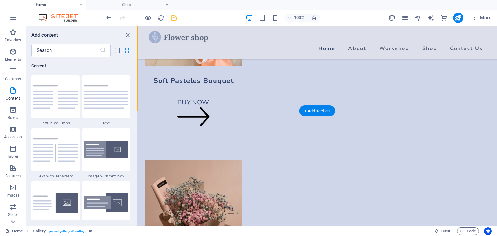
scroll to position [1339, 0]
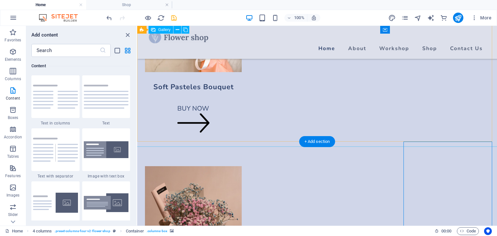
scroll to position [1307, 0]
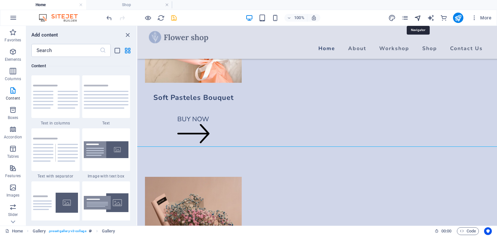
click at [418, 19] on icon "navigator" at bounding box center [417, 17] width 7 height 7
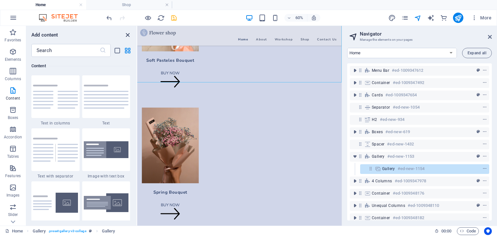
click at [128, 35] on icon "close panel" at bounding box center [127, 34] width 7 height 7
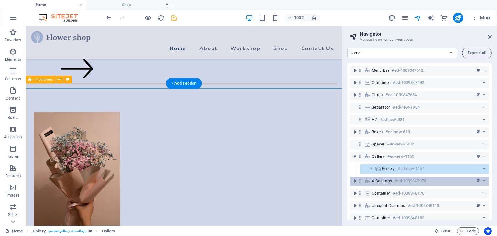
click at [400, 181] on h6 "#ed-1009347978" at bounding box center [410, 181] width 31 height 8
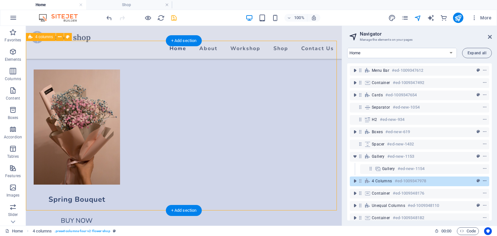
click at [483, 180] on icon "context-menu" at bounding box center [485, 181] width 5 height 5
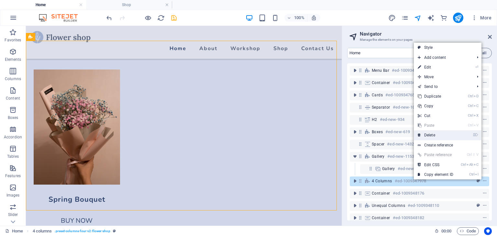
click at [431, 134] on link "⌦ Delete" at bounding box center [435, 135] width 43 height 10
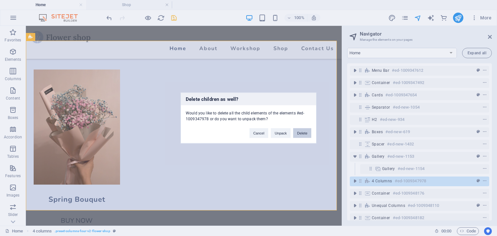
click at [307, 134] on button "Delete" at bounding box center [302, 134] width 18 height 10
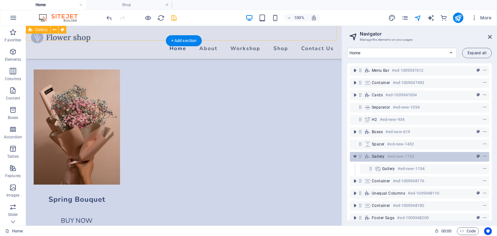
click at [404, 156] on h6 "#ed-new-1153" at bounding box center [400, 157] width 27 height 8
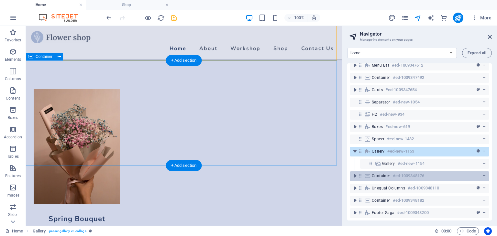
scroll to position [10, 0]
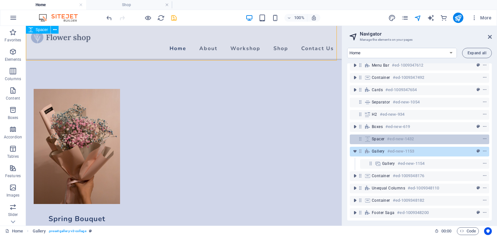
click at [385, 135] on div "Spacer #ed-new-1432" at bounding box center [414, 139] width 85 height 8
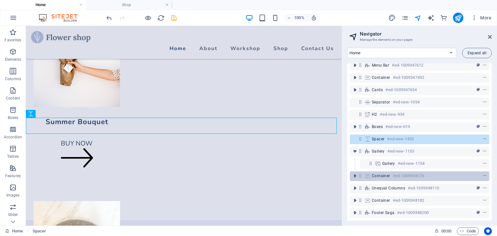
click at [385, 174] on span "Container" at bounding box center [381, 176] width 18 height 5
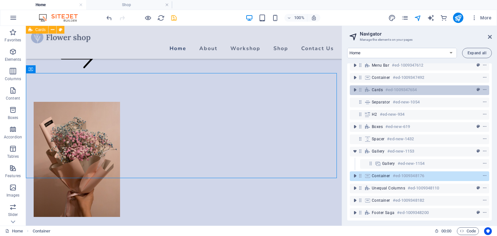
click at [392, 87] on h6 "#ed-1009347654" at bounding box center [401, 90] width 31 height 8
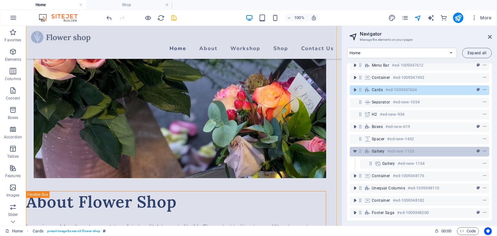
scroll to position [0, 0]
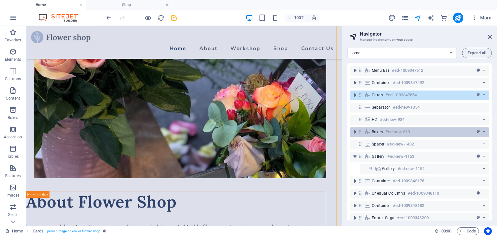
click at [373, 131] on span "Boxes" at bounding box center [377, 131] width 11 height 5
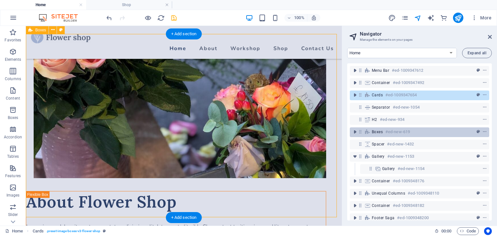
scroll to position [899, 0]
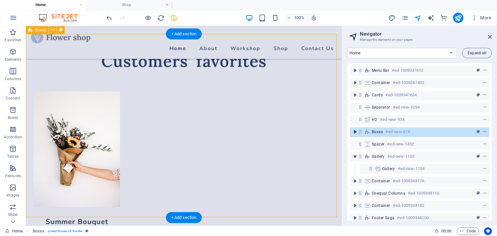
click at [356, 132] on icon "toggle-expand" at bounding box center [355, 132] width 6 height 6
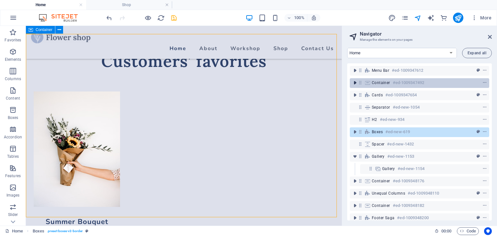
click at [355, 83] on icon "toggle-expand" at bounding box center [355, 83] width 6 height 6
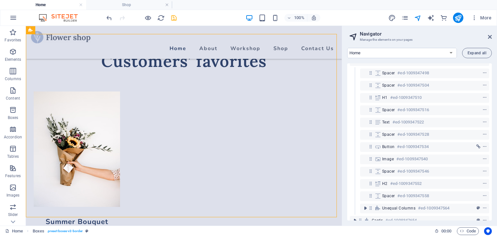
scroll to position [0, 0]
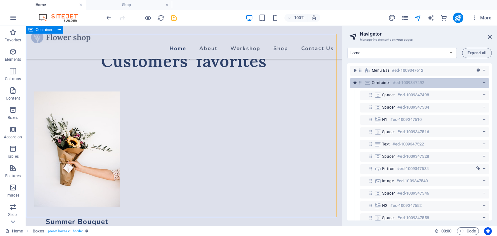
click at [355, 83] on icon "toggle-expand" at bounding box center [355, 83] width 6 height 6
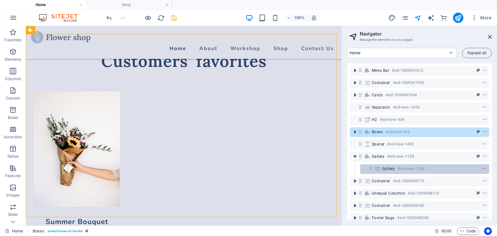
click at [393, 167] on span "Gallery" at bounding box center [388, 168] width 13 height 5
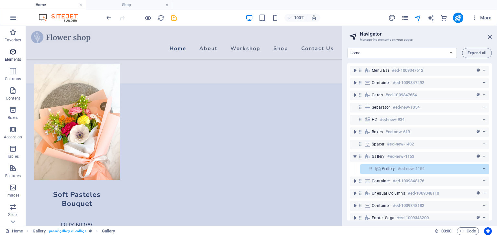
click at [13, 55] on icon "button" at bounding box center [13, 52] width 8 height 8
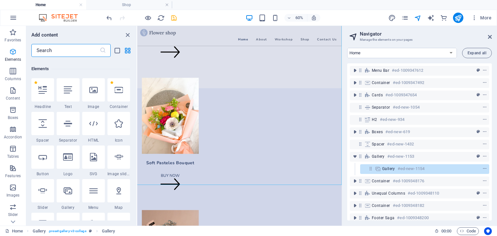
scroll to position [69, 0]
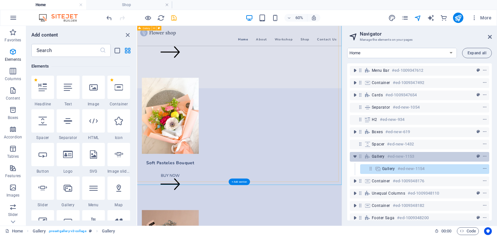
click at [397, 156] on h6 "#ed-new-1153" at bounding box center [400, 157] width 27 height 8
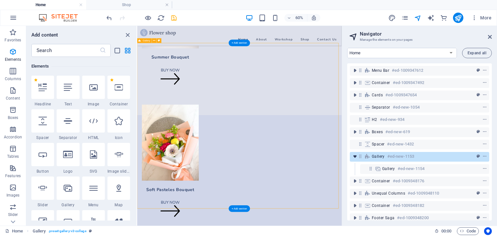
click at [355, 156] on icon "toggle-expand" at bounding box center [355, 156] width 6 height 6
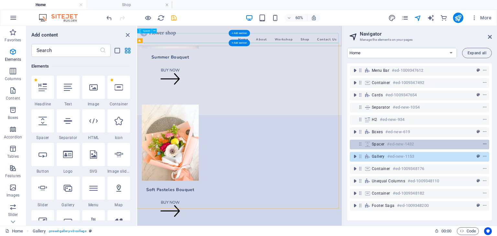
click at [485, 143] on icon "context-menu" at bounding box center [485, 144] width 5 height 5
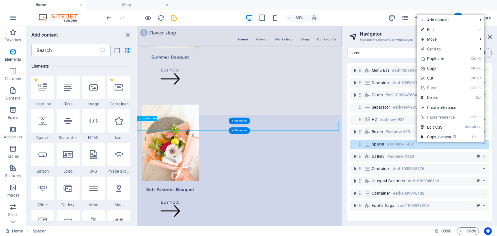
scroll to position [945, 0]
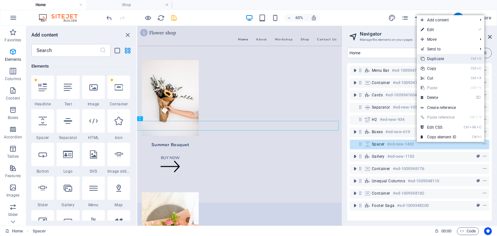
click at [452, 58] on link "Ctrl D Duplicate" at bounding box center [438, 59] width 43 height 10
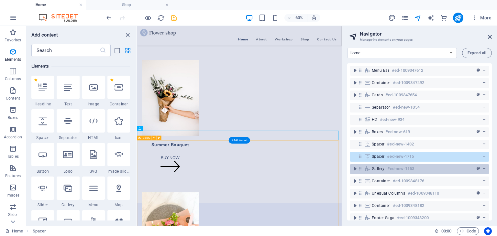
drag, startPoint x: 376, startPoint y: 157, endPoint x: 379, endPoint y: 174, distance: 16.8
click at [379, 174] on div "Menu Bar #ed-1009347612 Container #ed-1009347492 Cards #ed-1009347654 Separator…" at bounding box center [419, 141] width 145 height 157
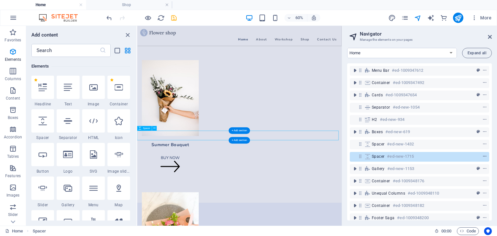
click at [483, 155] on icon "context-menu" at bounding box center [485, 156] width 5 height 5
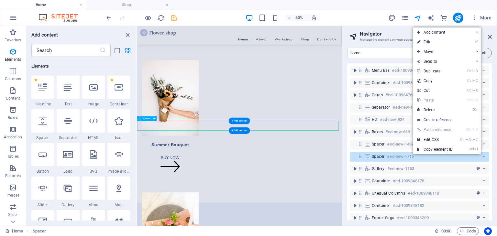
scroll to position [961, 0]
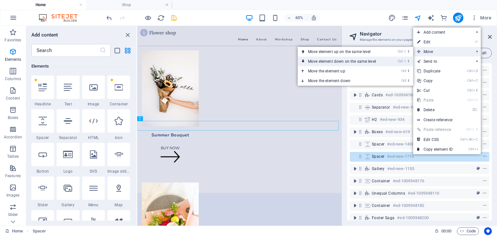
click at [351, 62] on link "Ctrl ⇧ ⬇ Move element down on the same level" at bounding box center [343, 62] width 91 height 10
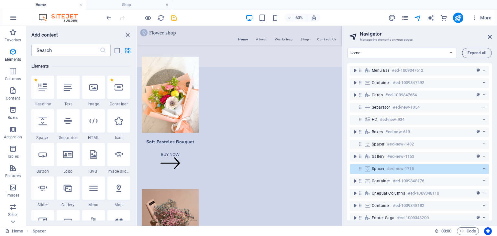
scroll to position [1237, 0]
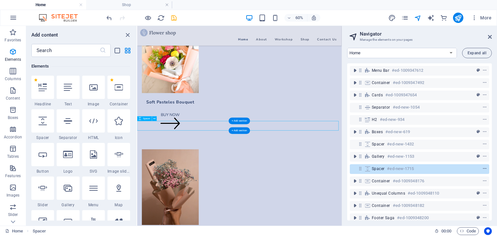
click at [483, 168] on icon "context-menu" at bounding box center [485, 169] width 5 height 5
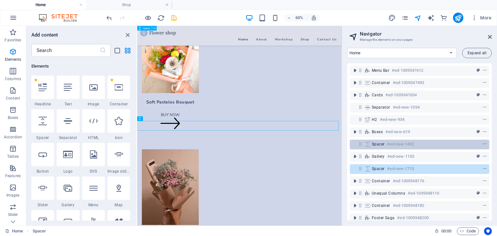
click at [380, 142] on span "Spacer" at bounding box center [378, 144] width 13 height 5
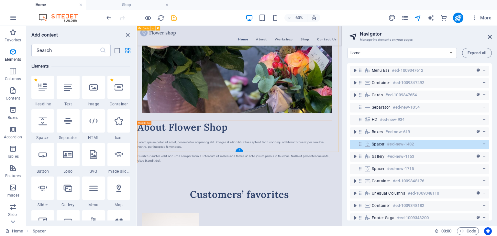
scroll to position [686, 0]
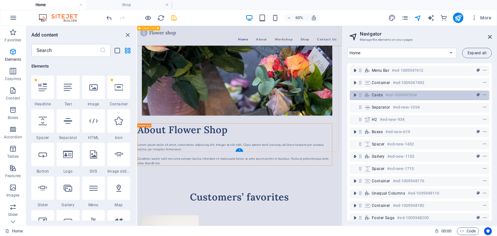
click at [377, 95] on span "Cards" at bounding box center [377, 95] width 11 height 5
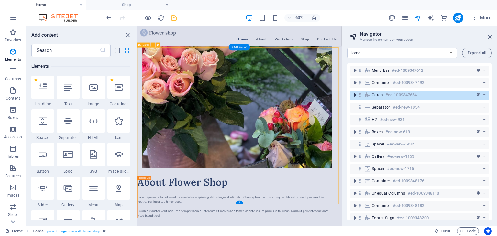
click at [355, 95] on icon "toggle-expand" at bounding box center [355, 95] width 6 height 6
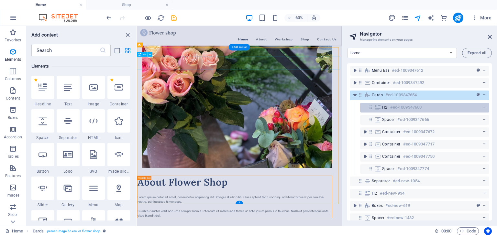
click at [395, 107] on h6 "#ed-1009347660" at bounding box center [405, 108] width 31 height 8
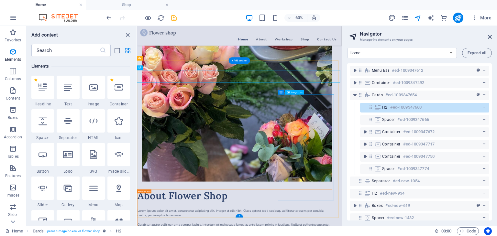
scroll to position [590, 0]
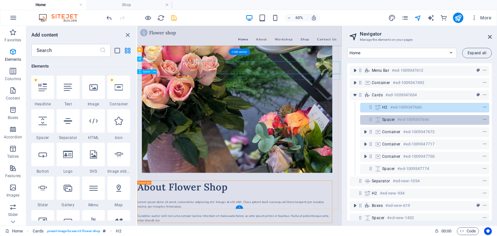
click at [385, 120] on span "Spacer" at bounding box center [388, 119] width 13 height 5
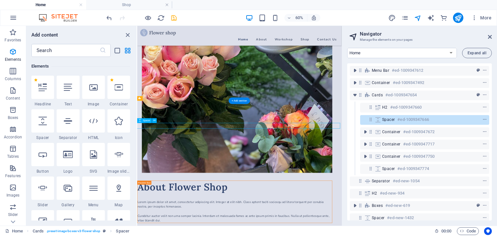
scroll to position [509, 0]
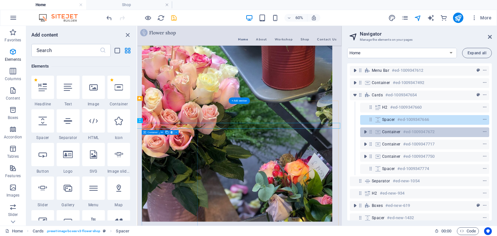
click at [388, 131] on span "Container" at bounding box center [391, 131] width 18 height 5
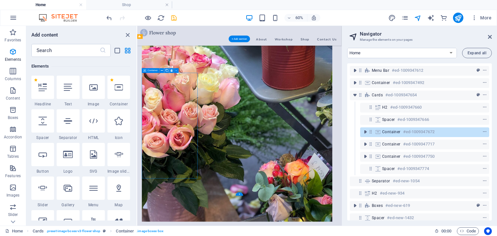
scroll to position [612, 0]
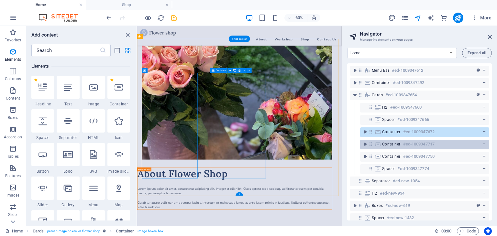
click at [389, 144] on span "Container" at bounding box center [391, 144] width 18 height 5
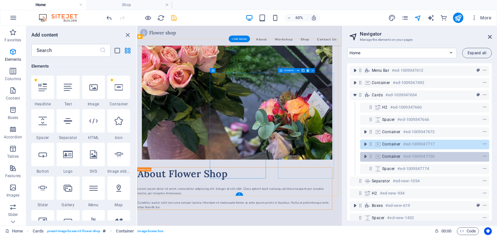
click at [388, 159] on span "Container" at bounding box center [391, 156] width 18 height 5
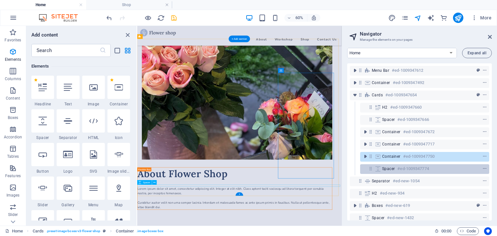
click at [390, 170] on span "Spacer" at bounding box center [388, 168] width 13 height 5
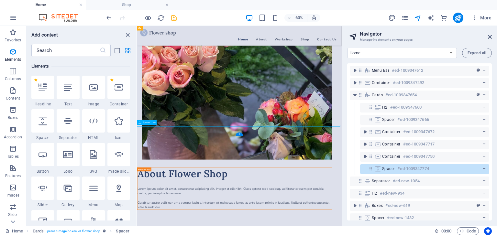
scroll to position [712, 0]
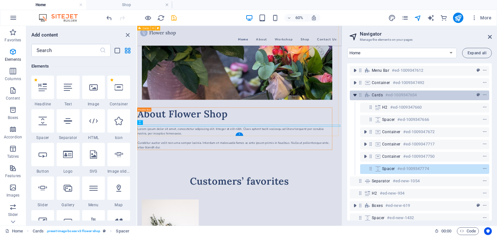
click at [354, 95] on icon "toggle-expand" at bounding box center [355, 95] width 6 height 6
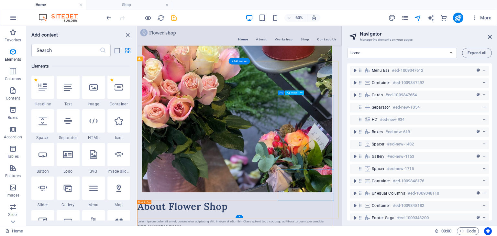
scroll to position [583, 0]
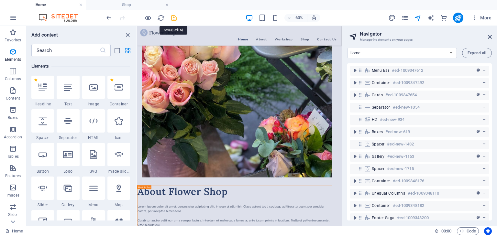
drag, startPoint x: 173, startPoint y: 17, endPoint x: 141, endPoint y: 18, distance: 32.4
click at [173, 17] on icon "save" at bounding box center [173, 17] width 7 height 7
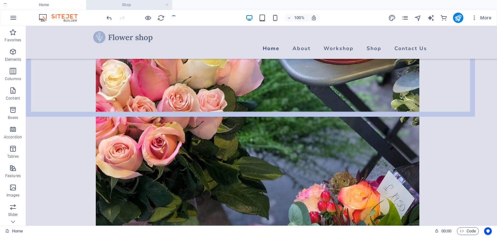
checkbox input "false"
click at [484, 20] on span "More" at bounding box center [481, 18] width 20 height 6
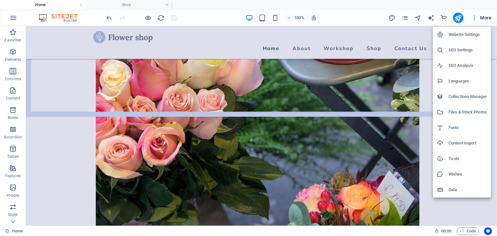
click at [474, 17] on div at bounding box center [248, 118] width 497 height 236
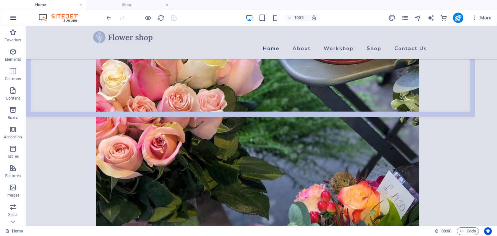
click at [11, 18] on icon "button" at bounding box center [13, 18] width 8 height 8
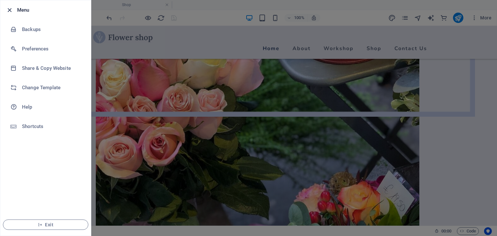
click at [8, 8] on icon "button" at bounding box center [9, 9] width 7 height 7
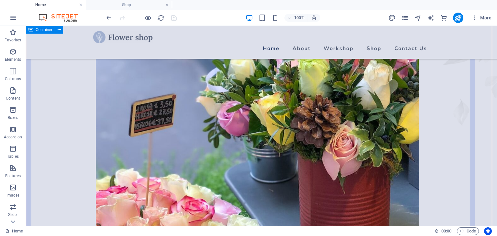
scroll to position [388, 0]
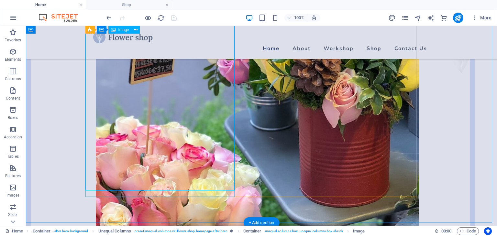
scroll to position [453, 0]
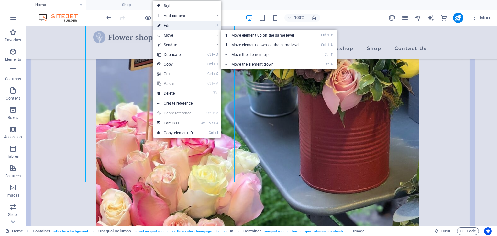
click at [170, 27] on link "⏎ Edit" at bounding box center [174, 26] width 43 height 10
select select "%"
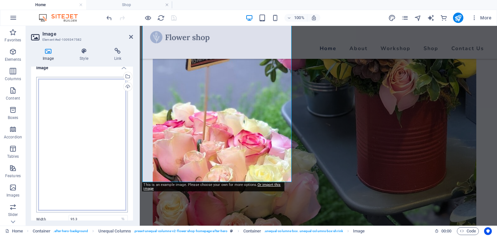
scroll to position [0, 0]
click at [131, 39] on icon at bounding box center [131, 36] width 4 height 5
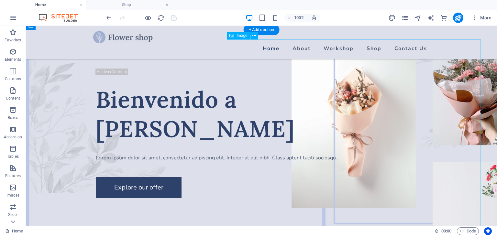
scroll to position [65, 0]
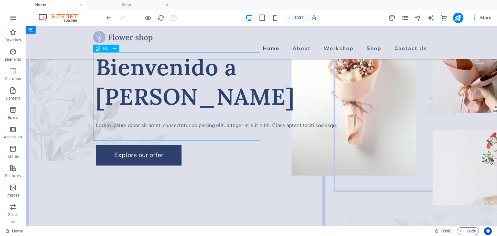
click at [157, 101] on div "Bienvenido a [PERSON_NAME]" at bounding box center [261, 81] width 331 height 59
click at [144, 98] on div "Bienvenido a [PERSON_NAME]" at bounding box center [261, 81] width 331 height 59
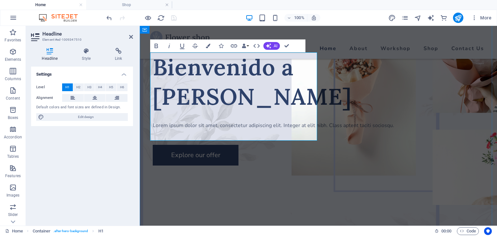
click at [219, 95] on h1 "Bienvenido a [PERSON_NAME]" at bounding box center [318, 81] width 331 height 59
drag, startPoint x: 155, startPoint y: 95, endPoint x: 267, endPoint y: 126, distance: 115.8
click at [267, 111] on h1 "Bienvenido a [PERSON_NAME]" at bounding box center [318, 81] width 331 height 59
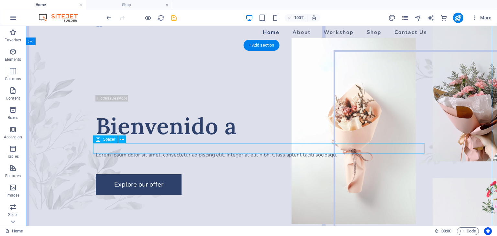
scroll to position [0, 0]
